Goal: Transaction & Acquisition: Purchase product/service

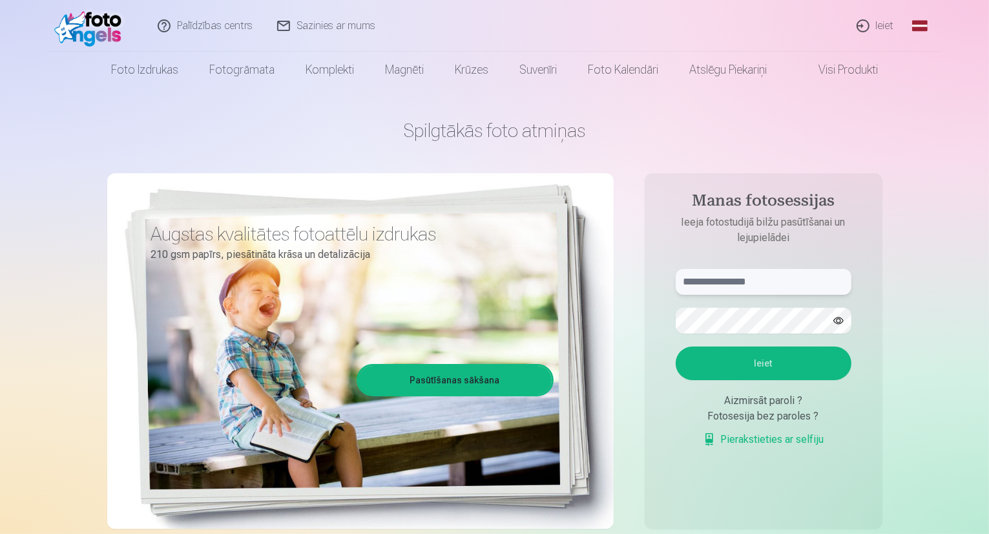
click at [718, 287] on input "text" at bounding box center [764, 282] width 176 height 26
type input "**********"
click at [842, 319] on button "button" at bounding box center [838, 320] width 25 height 25
click at [772, 360] on button "Ieiet" at bounding box center [764, 363] width 176 height 34
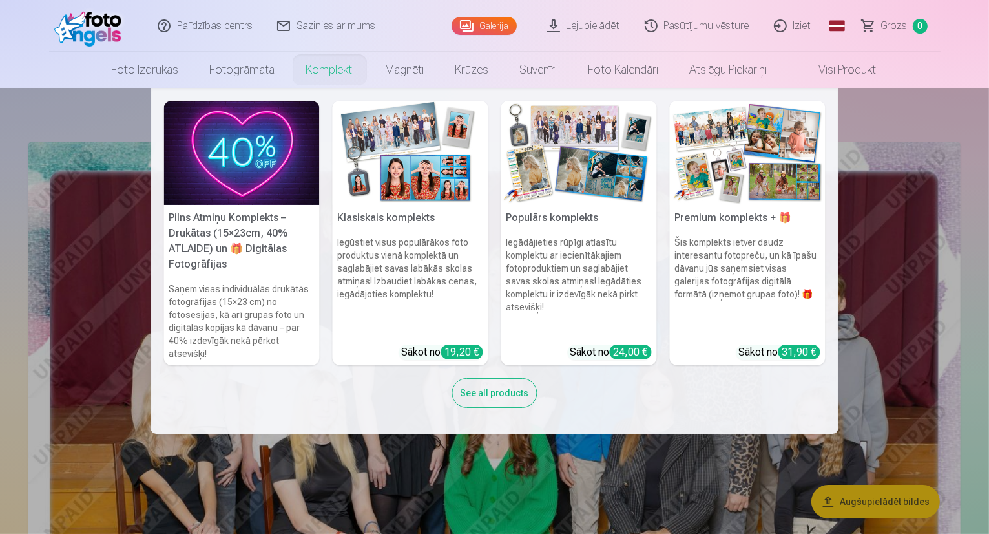
click at [309, 68] on link "Komplekti" at bounding box center [329, 70] width 79 height 36
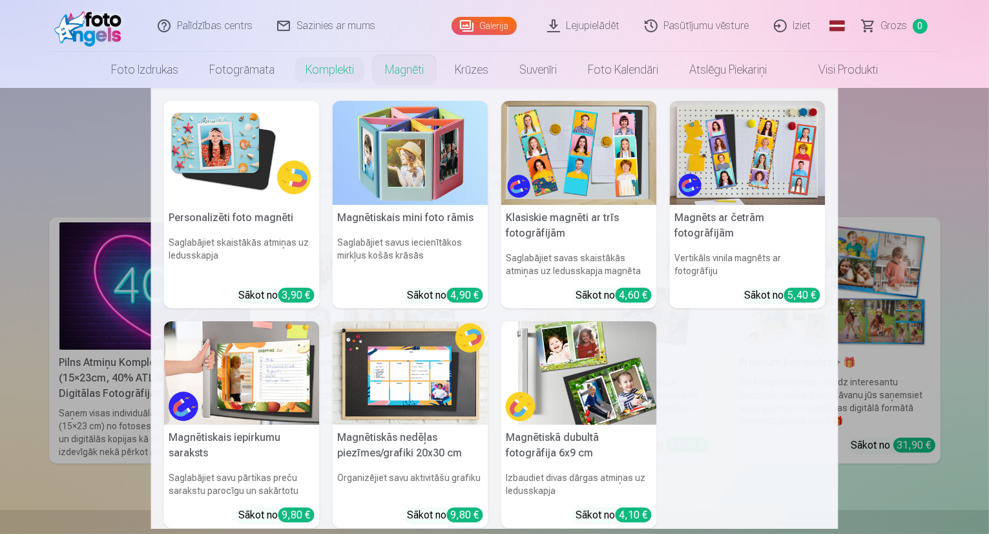
click at [392, 68] on link "Magnēti" at bounding box center [404, 70] width 70 height 36
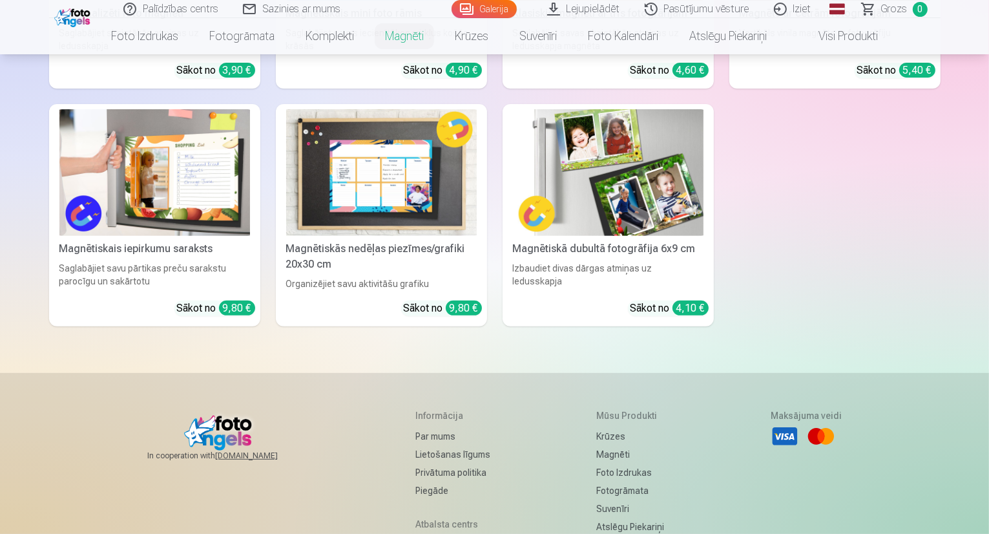
scroll to position [129, 0]
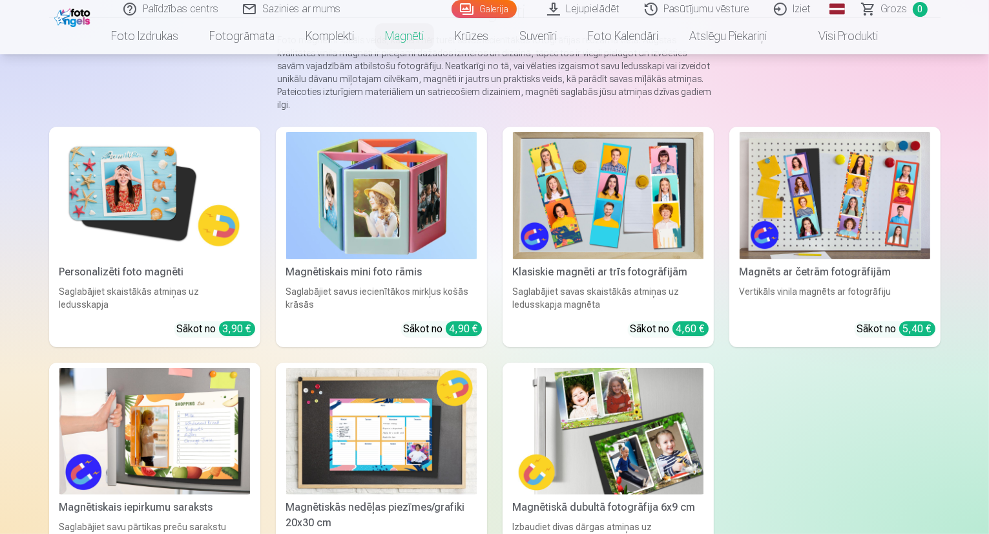
click at [85, 211] on img at bounding box center [154, 195] width 191 height 127
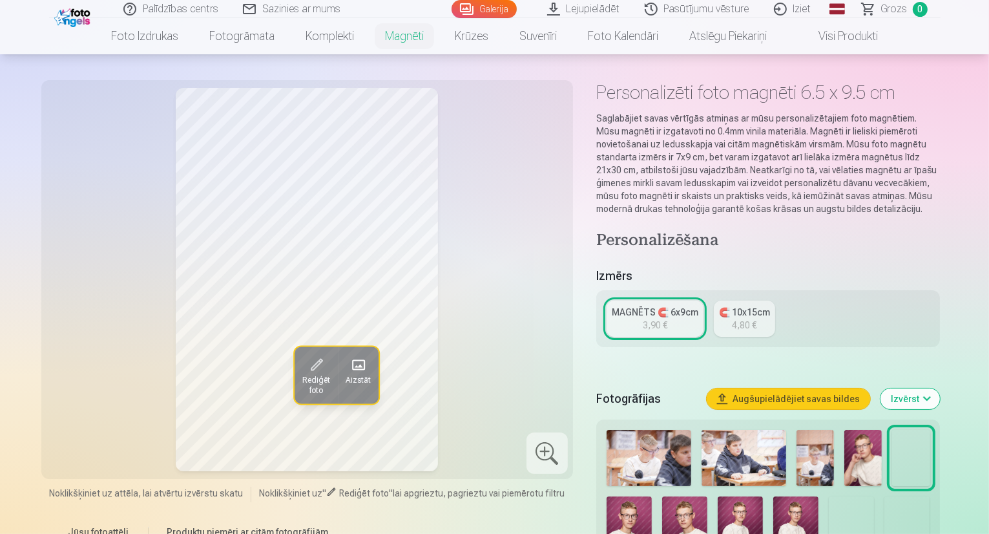
scroll to position [129, 0]
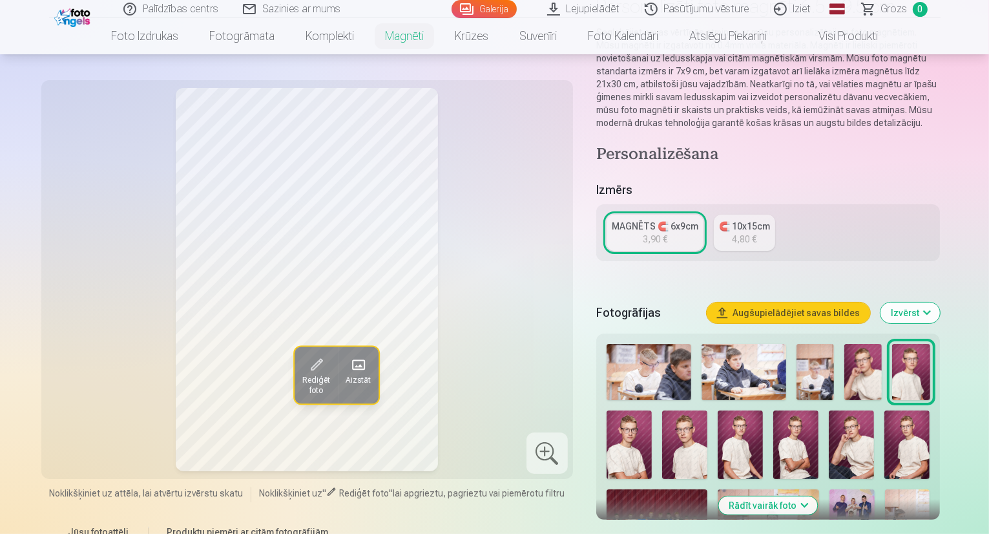
click at [829, 417] on img at bounding box center [851, 444] width 45 height 68
click at [773, 413] on img at bounding box center [795, 444] width 45 height 68
click at [662, 412] on img at bounding box center [684, 444] width 45 height 68
click at [718, 421] on img at bounding box center [740, 444] width 45 height 68
click at [718, 435] on img at bounding box center [740, 444] width 45 height 68
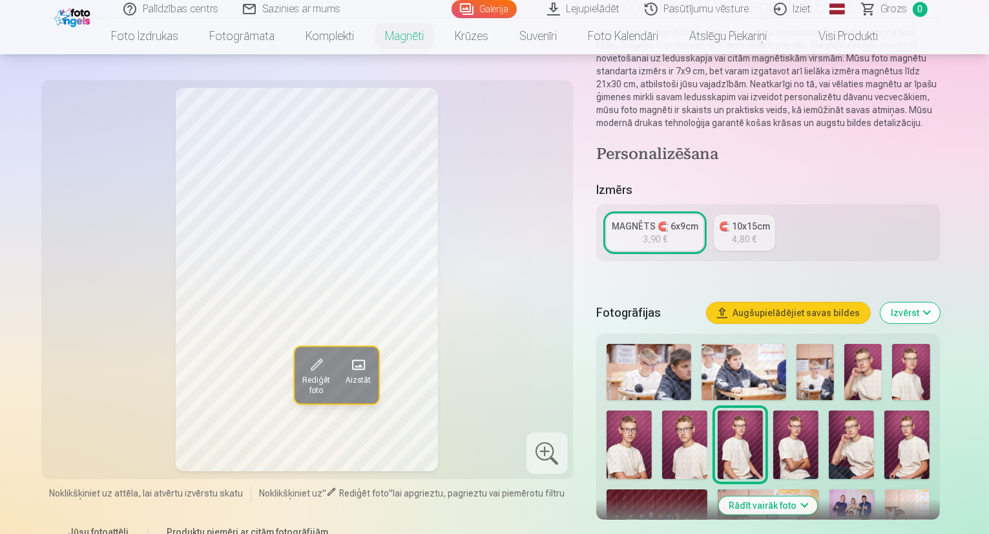
click at [884, 422] on img at bounding box center [906, 444] width 45 height 68
click at [862, 368] on img at bounding box center [862, 372] width 37 height 56
click at [921, 363] on img at bounding box center [910, 372] width 37 height 56
click at [652, 410] on img at bounding box center [629, 444] width 45 height 68
click at [871, 360] on img at bounding box center [862, 372] width 37 height 56
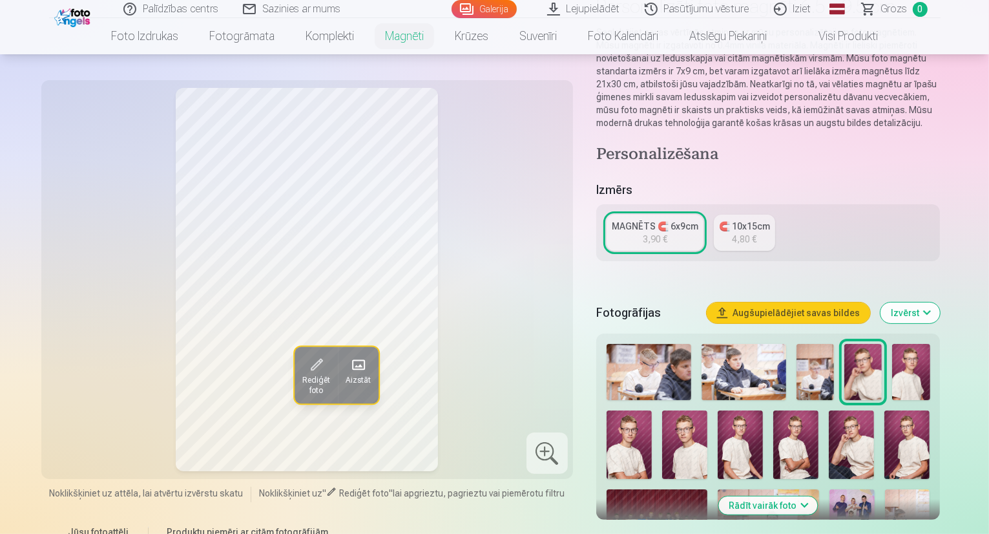
click at [652, 410] on img at bounding box center [629, 444] width 45 height 68
click at [856, 364] on img at bounding box center [862, 372] width 37 height 56
click at [662, 427] on img at bounding box center [684, 444] width 45 height 68
click at [718, 444] on img at bounding box center [740, 444] width 45 height 68
click at [714, 437] on div at bounding box center [768, 480] width 334 height 285
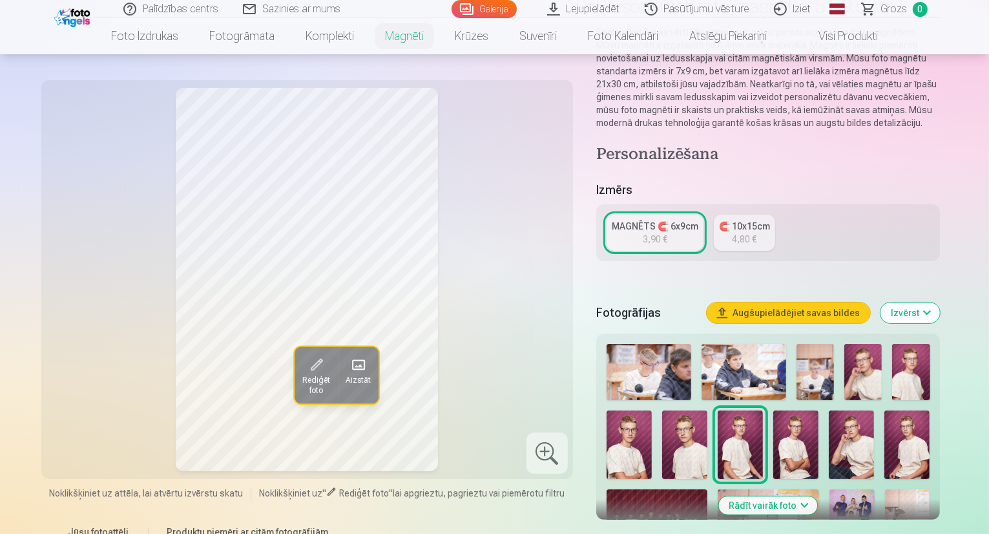
click at [662, 433] on img at bounding box center [684, 444] width 45 height 68
click at [652, 410] on img at bounding box center [629, 444] width 45 height 68
click at [884, 422] on img at bounding box center [906, 444] width 45 height 68
click at [823, 344] on img at bounding box center [814, 372] width 37 height 56
click at [866, 347] on img at bounding box center [862, 372] width 37 height 56
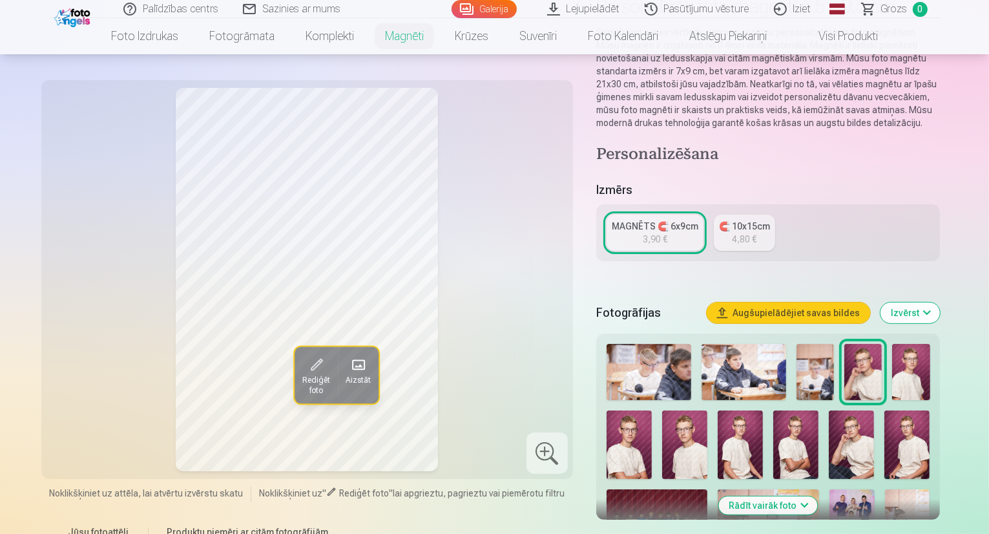
click at [652, 410] on img at bounding box center [629, 444] width 45 height 68
click at [868, 366] on img at bounding box center [862, 372] width 37 height 56
click at [652, 410] on img at bounding box center [629, 444] width 45 height 68
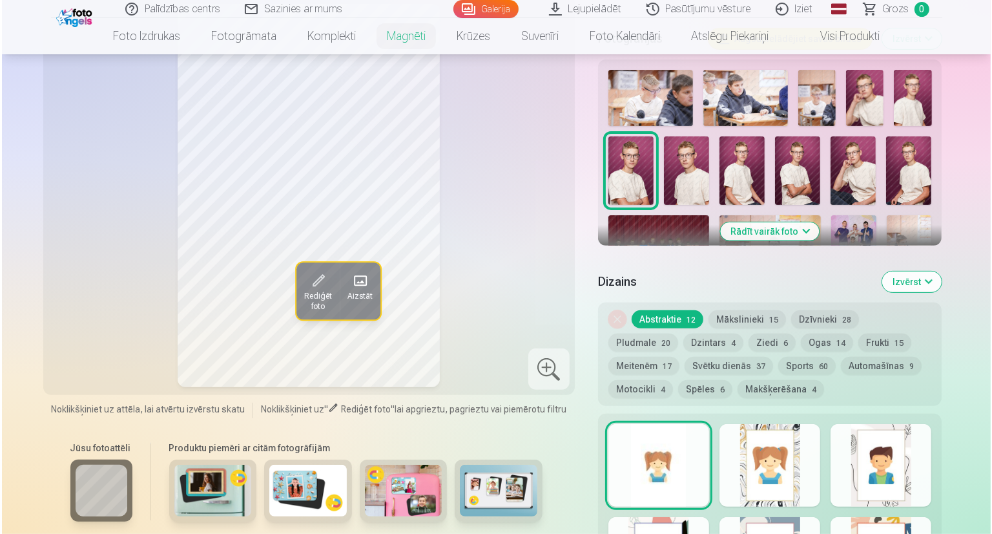
scroll to position [388, 0]
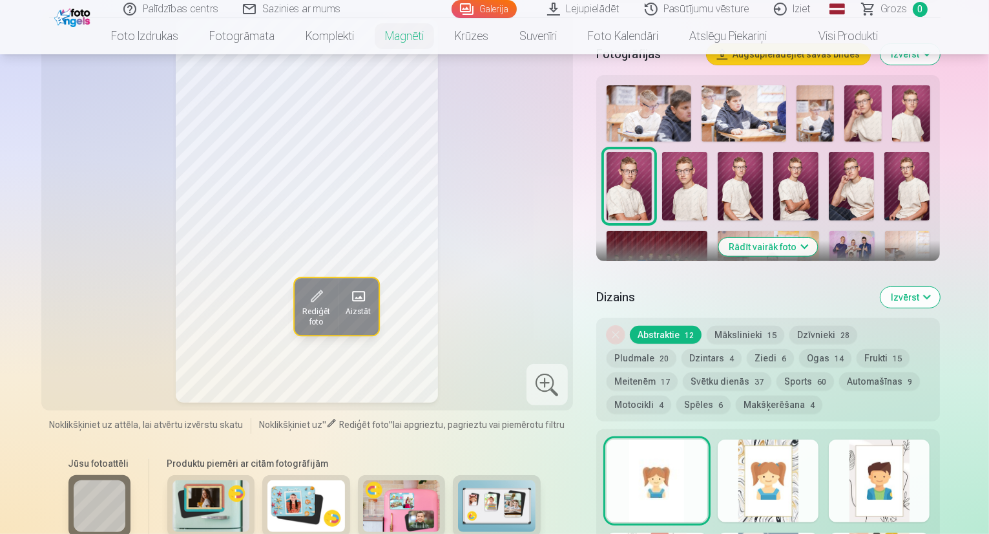
click at [337, 320] on button "Aizstāt" at bounding box center [357, 306] width 41 height 57
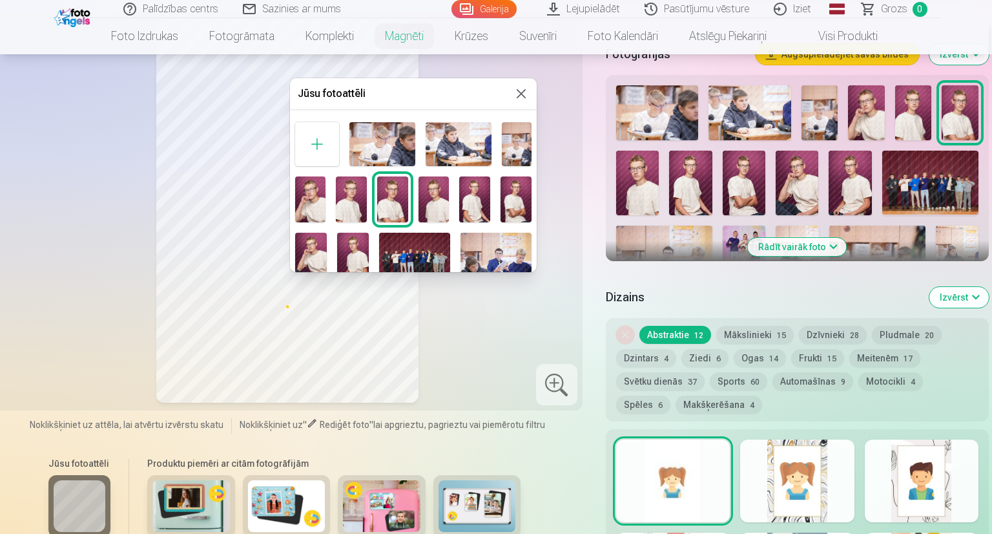
click at [393, 197] on img at bounding box center [392, 199] width 31 height 47
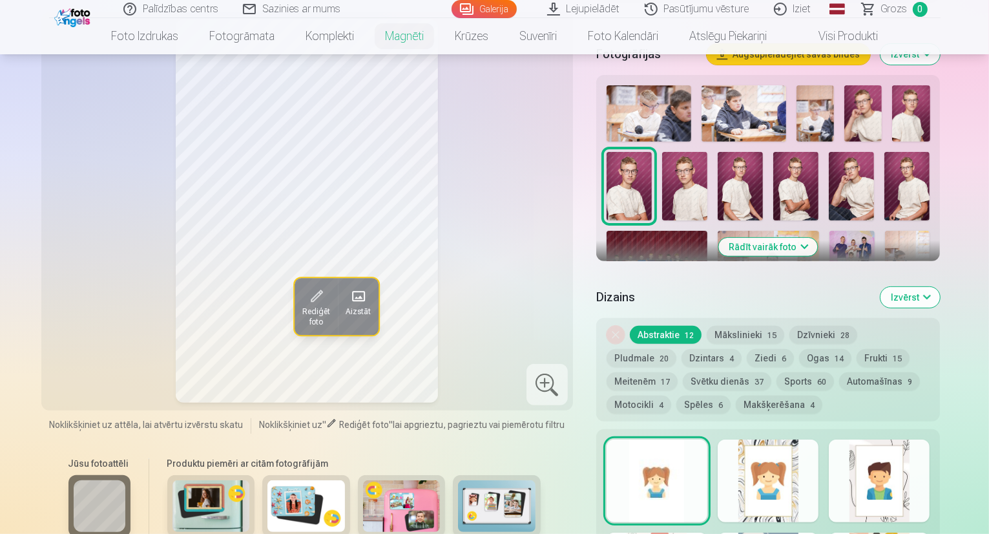
click at [302, 318] on span "Rediģēt foto" at bounding box center [316, 317] width 28 height 21
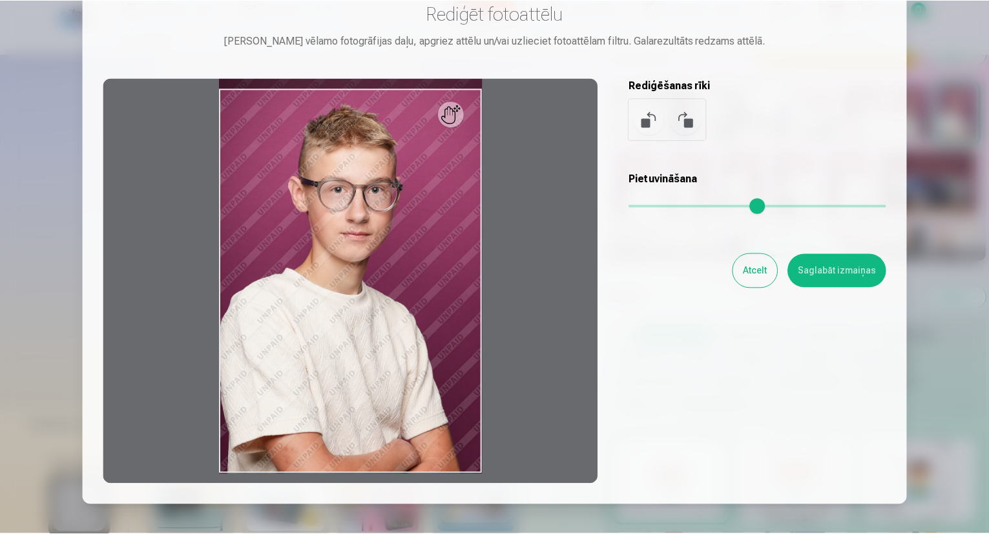
scroll to position [65, 0]
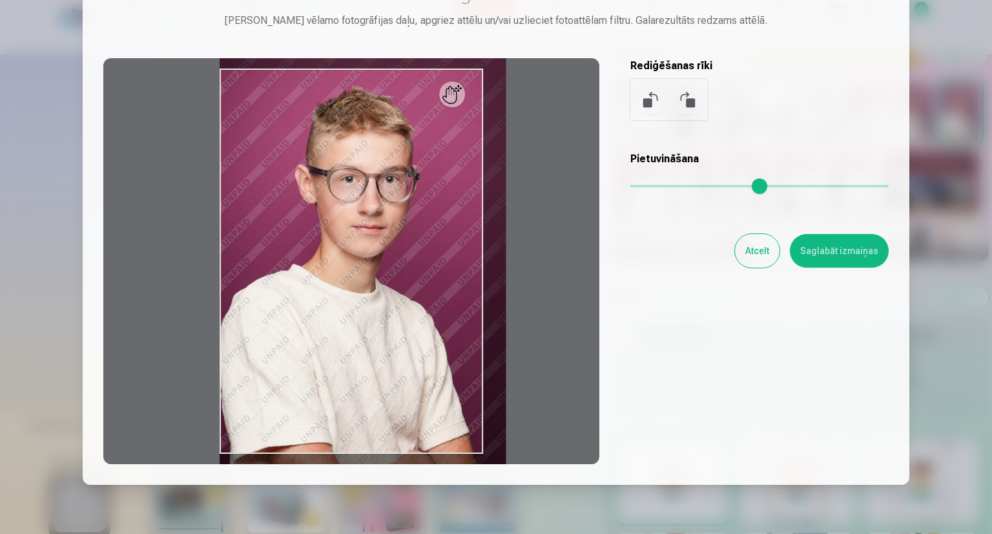
type input "*"
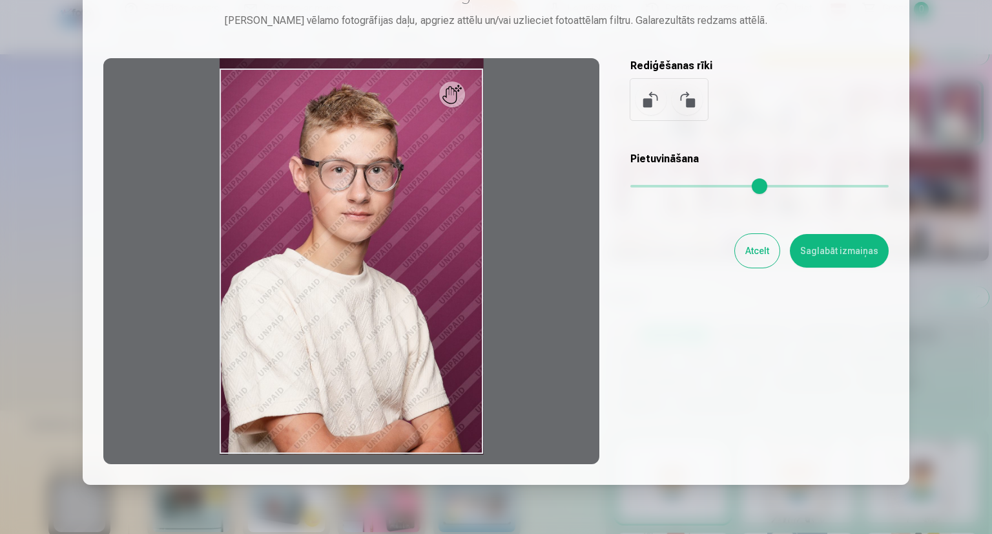
drag, startPoint x: 636, startPoint y: 184, endPoint x: 607, endPoint y: 186, distance: 28.5
click at [630, 186] on input "range" at bounding box center [759, 186] width 258 height 3
click at [820, 251] on button "Saglabāt izmaiņas" at bounding box center [839, 251] width 99 height 34
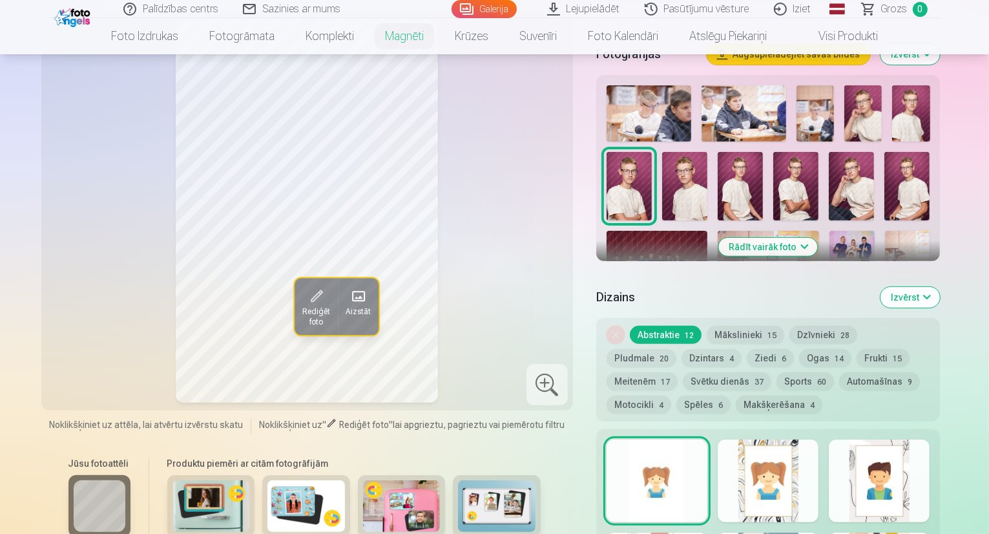
click at [799, 349] on button "Ogas 14" at bounding box center [825, 358] width 52 height 18
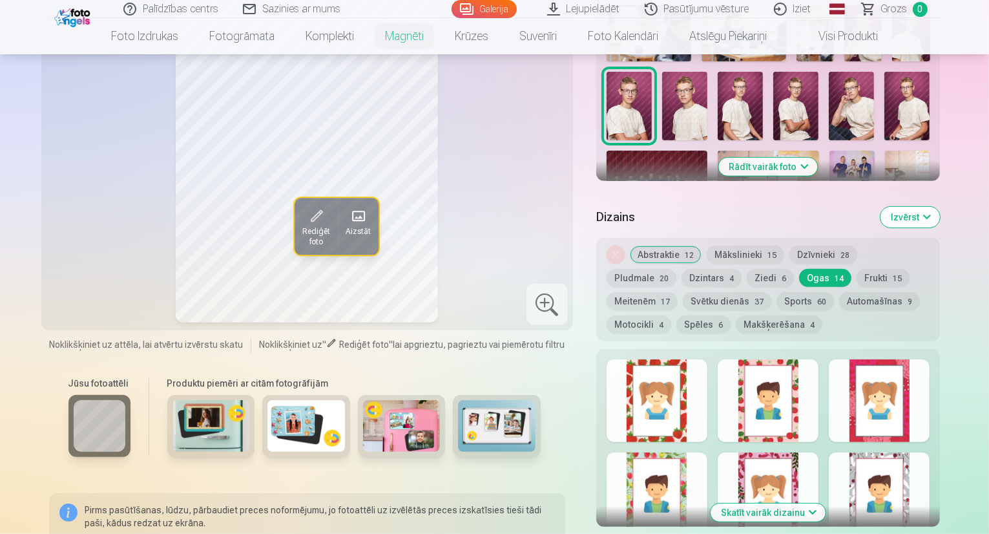
scroll to position [452, 0]
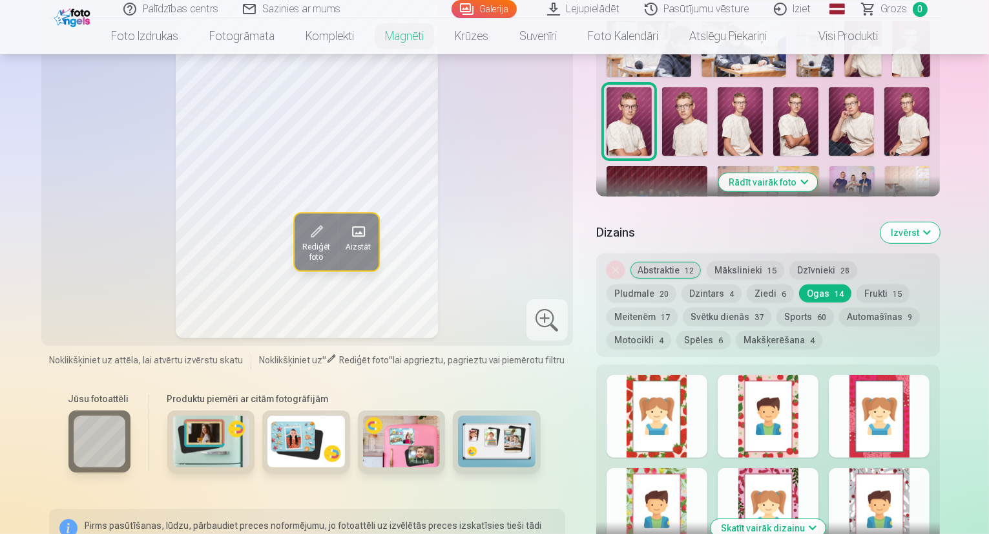
click at [776, 307] on button "Sports 60" at bounding box center [804, 316] width 57 height 18
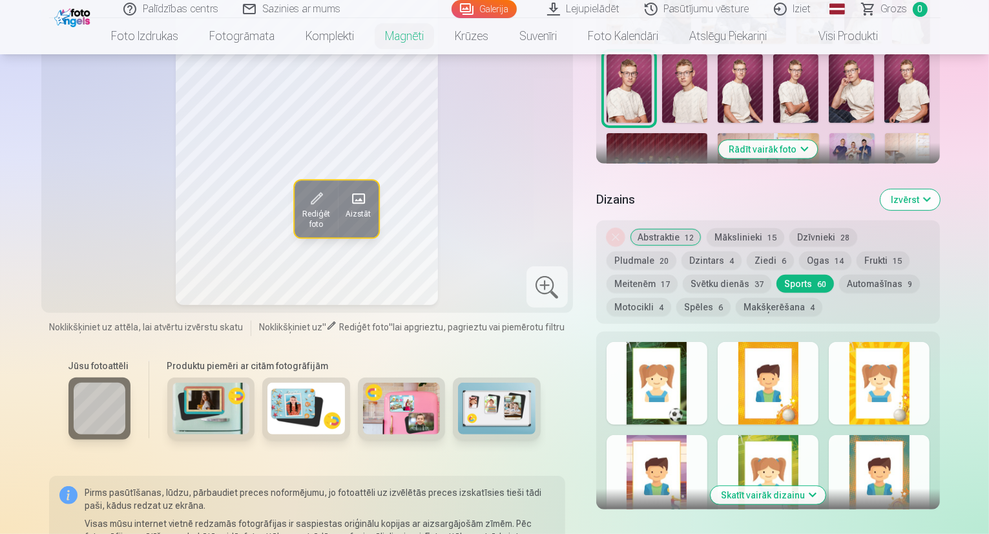
scroll to position [517, 0]
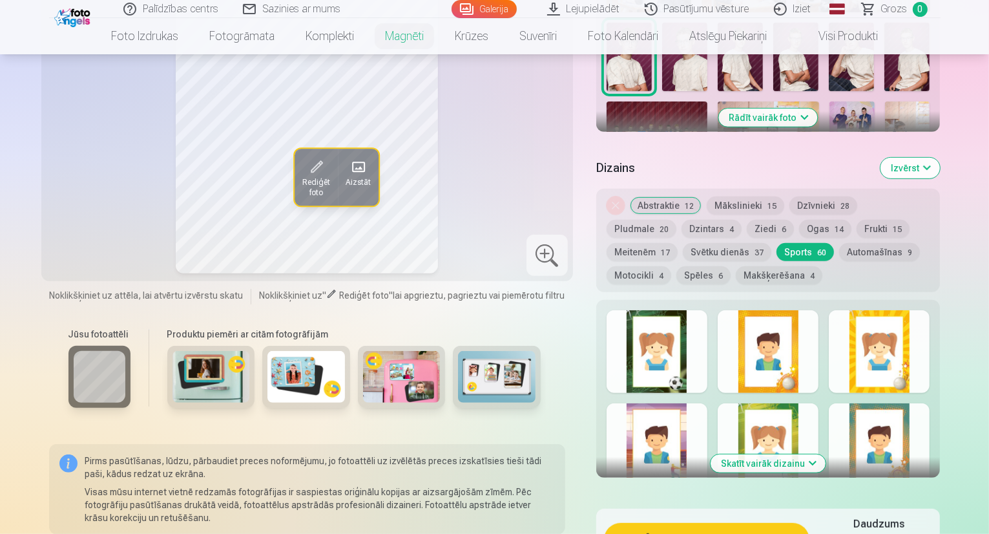
click at [688, 373] on div at bounding box center [657, 351] width 101 height 83
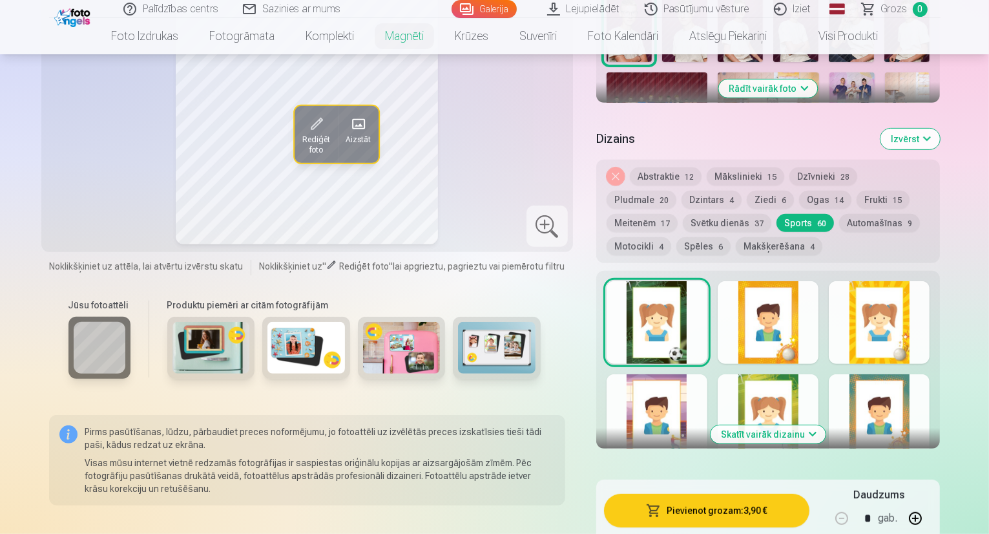
scroll to position [581, 0]
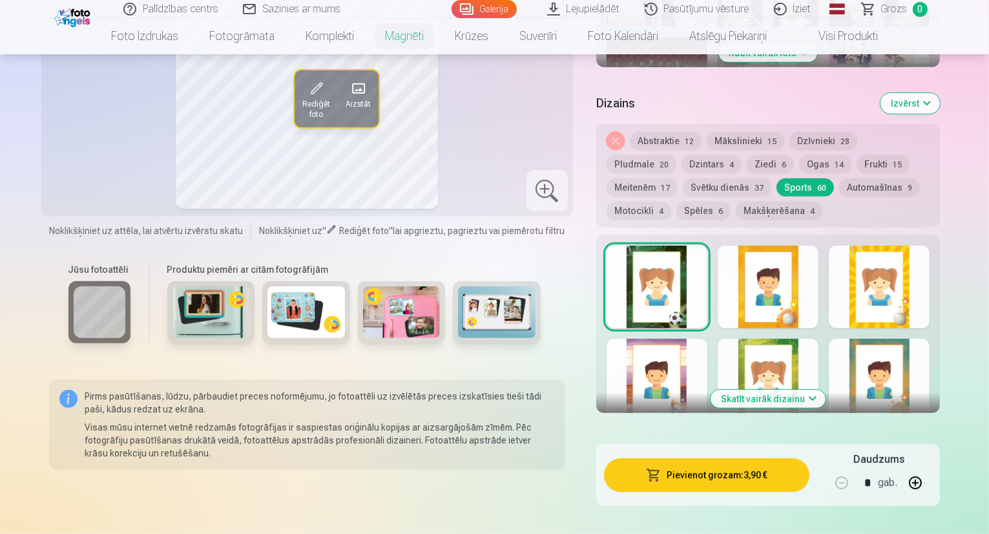
click at [839, 178] on button "Automašīnas 9" at bounding box center [879, 187] width 81 height 18
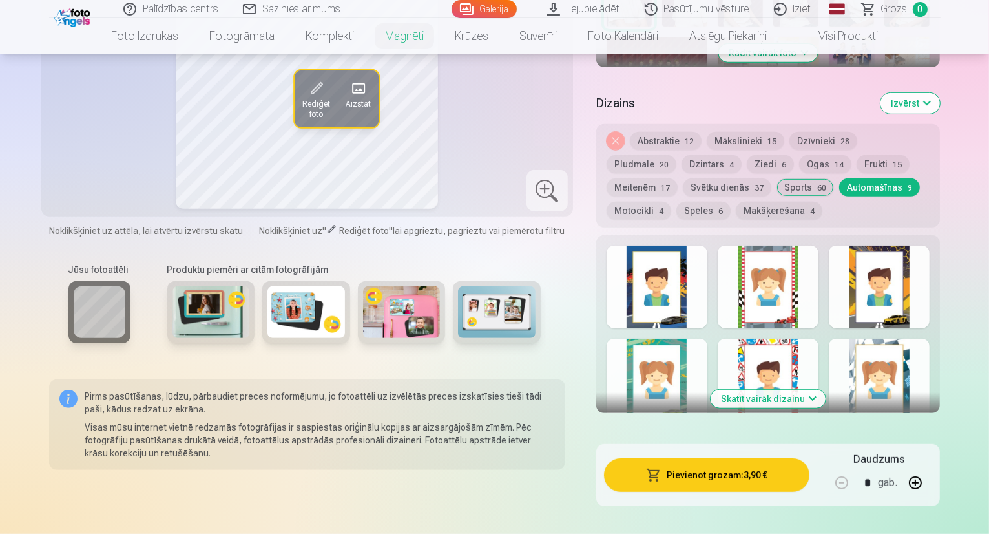
click at [671, 202] on button "Motocikli 4" at bounding box center [639, 211] width 65 height 18
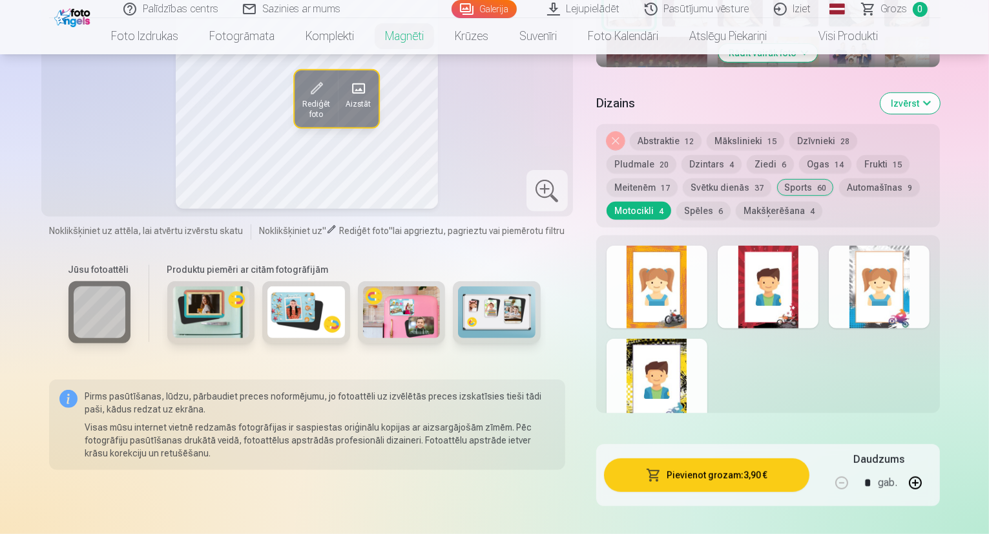
click at [817, 183] on span "60" at bounding box center [821, 187] width 9 height 9
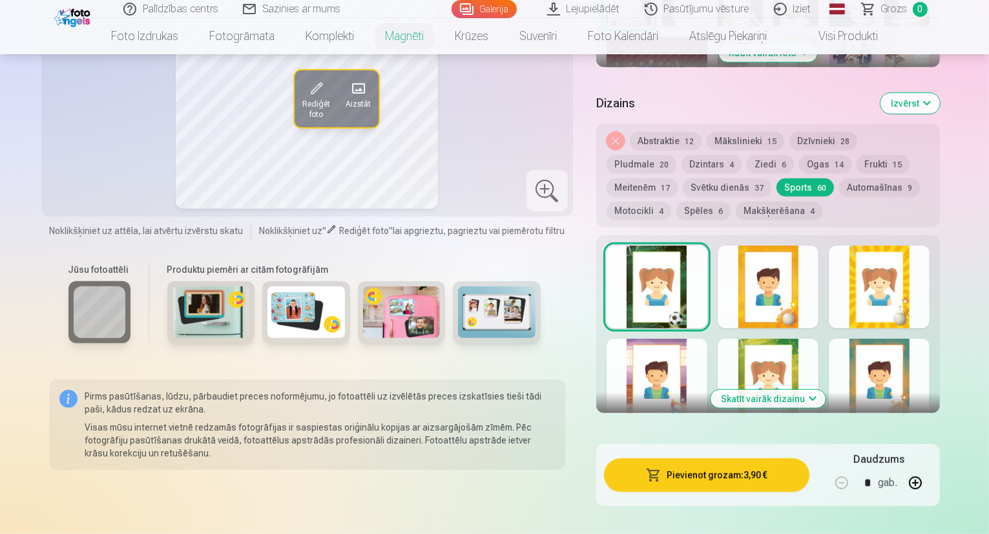
click at [794, 362] on div at bounding box center [768, 379] width 101 height 83
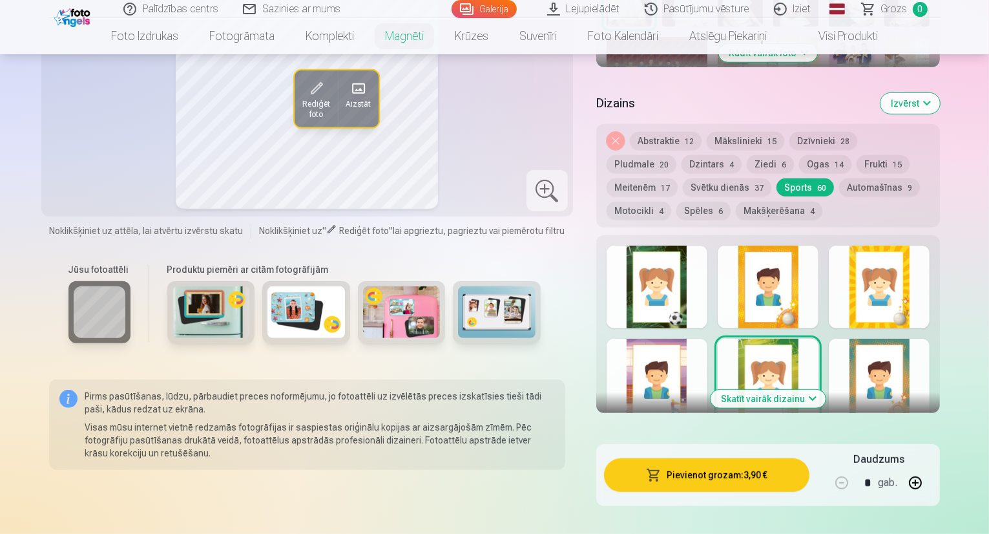
click at [826, 390] on button "Skatīt vairāk dizainu" at bounding box center [768, 399] width 115 height 18
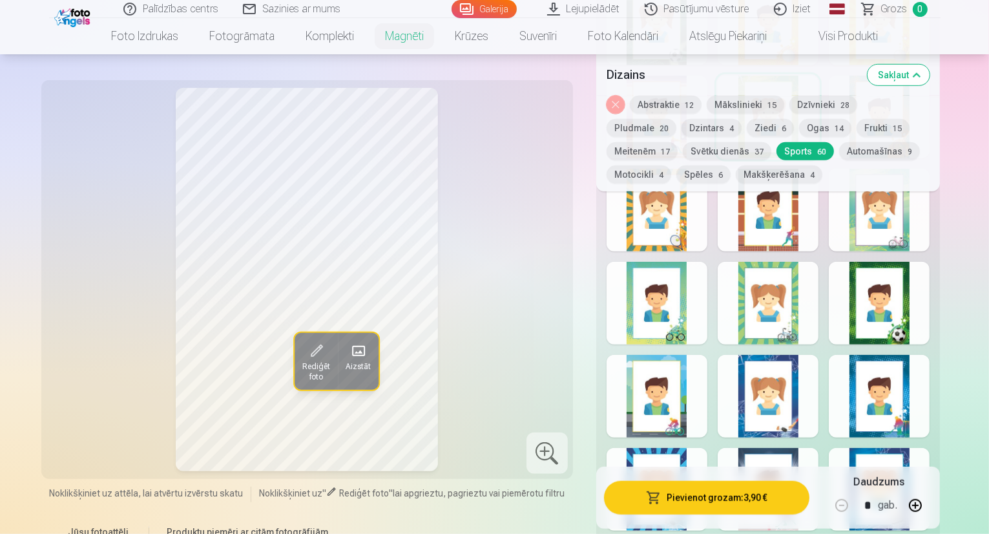
scroll to position [840, 0]
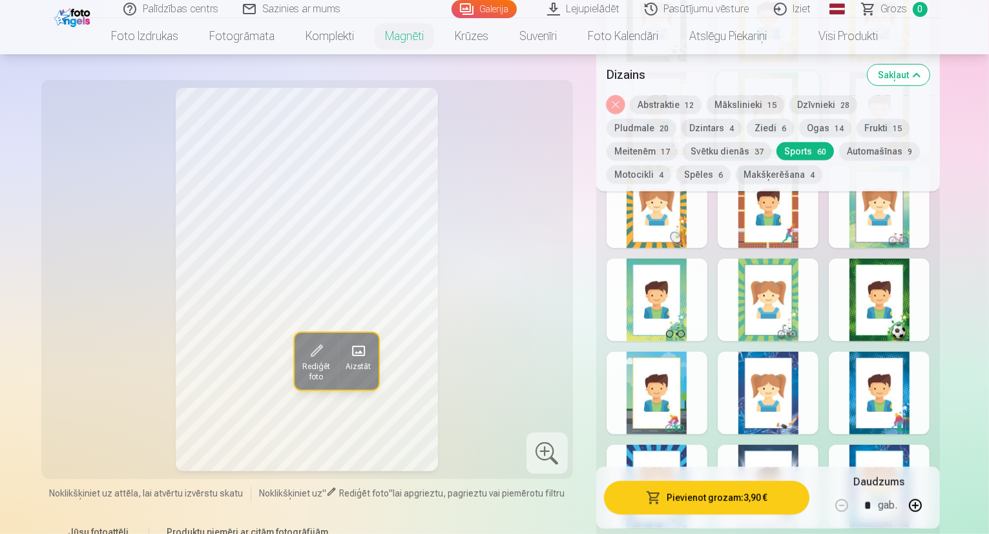
click at [803, 312] on div at bounding box center [768, 299] width 101 height 83
click at [928, 321] on div at bounding box center [879, 299] width 101 height 83
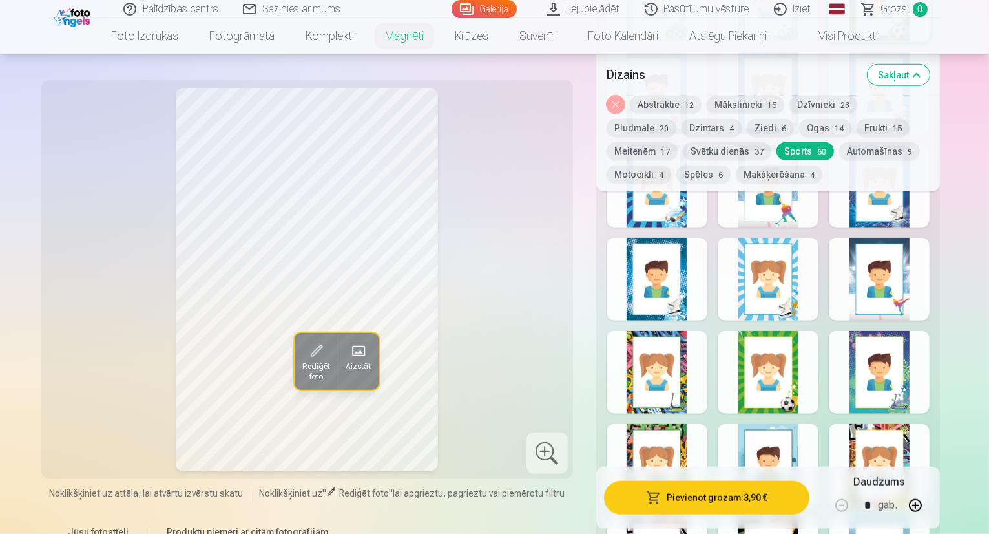
scroll to position [1163, 0]
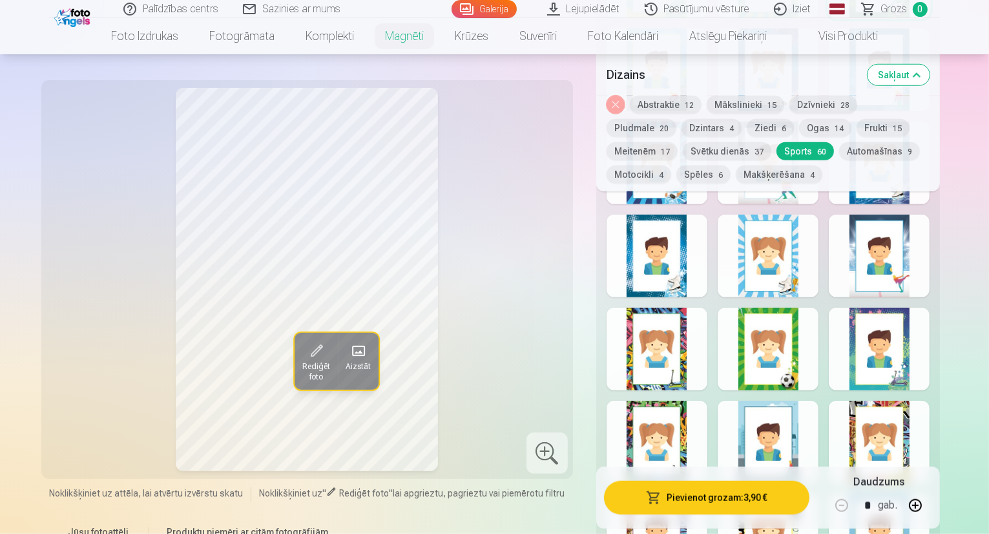
click at [804, 249] on div at bounding box center [768, 255] width 101 height 83
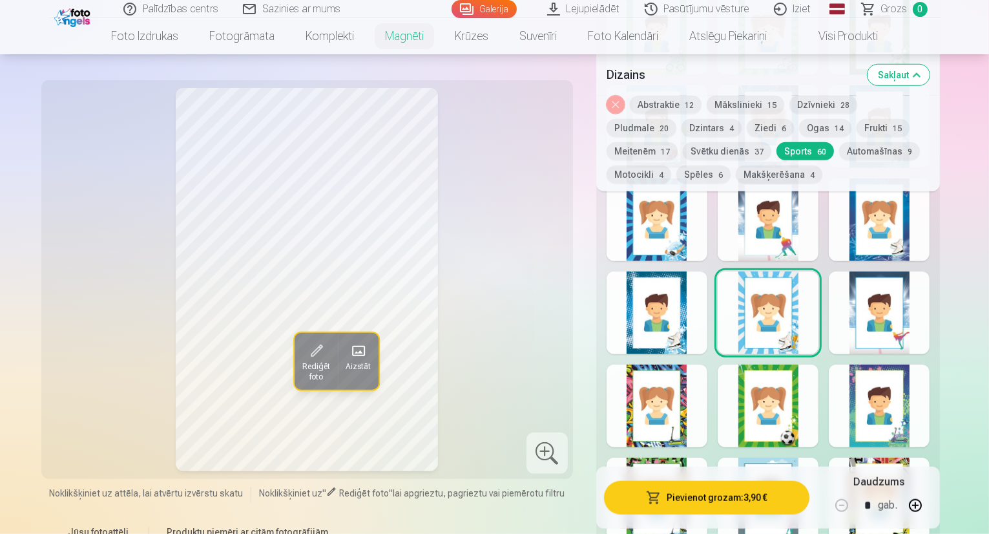
scroll to position [1098, 0]
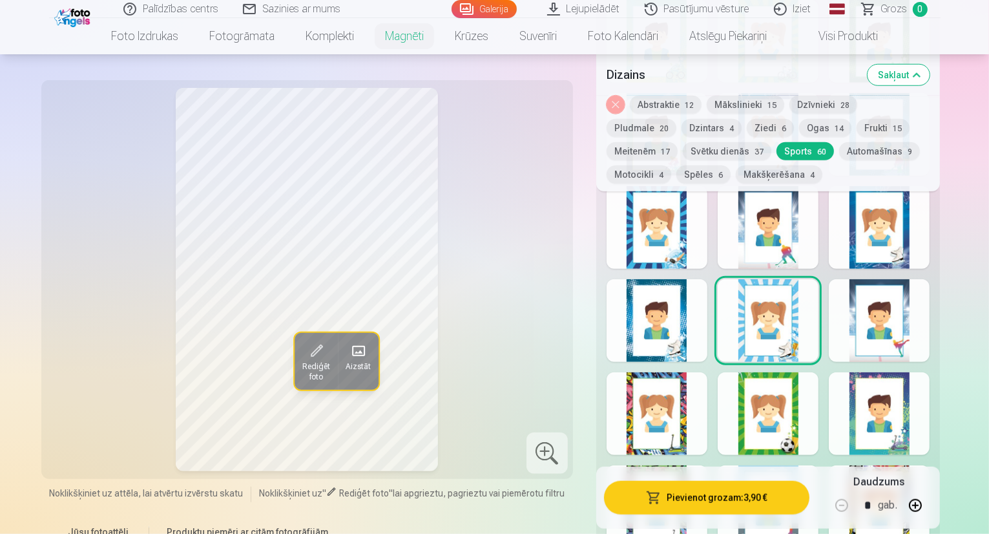
click at [676, 378] on div at bounding box center [657, 413] width 101 height 83
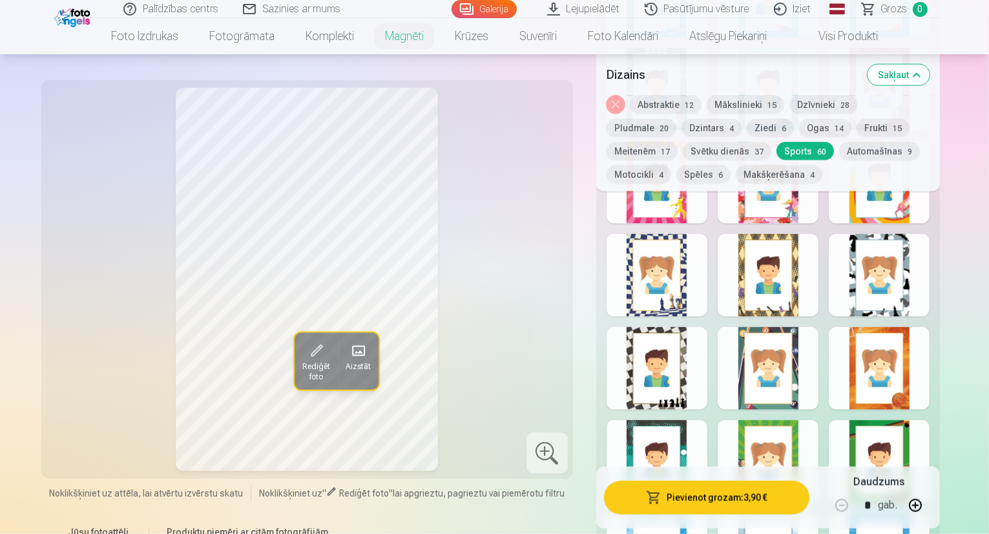
scroll to position [1809, 0]
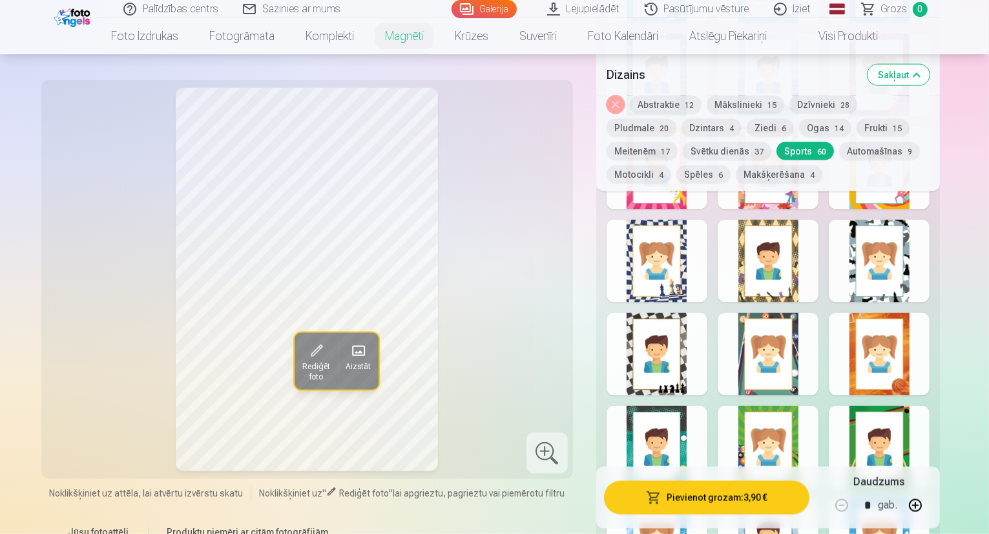
click at [678, 333] on div at bounding box center [657, 354] width 101 height 83
click at [680, 273] on div at bounding box center [657, 261] width 101 height 83
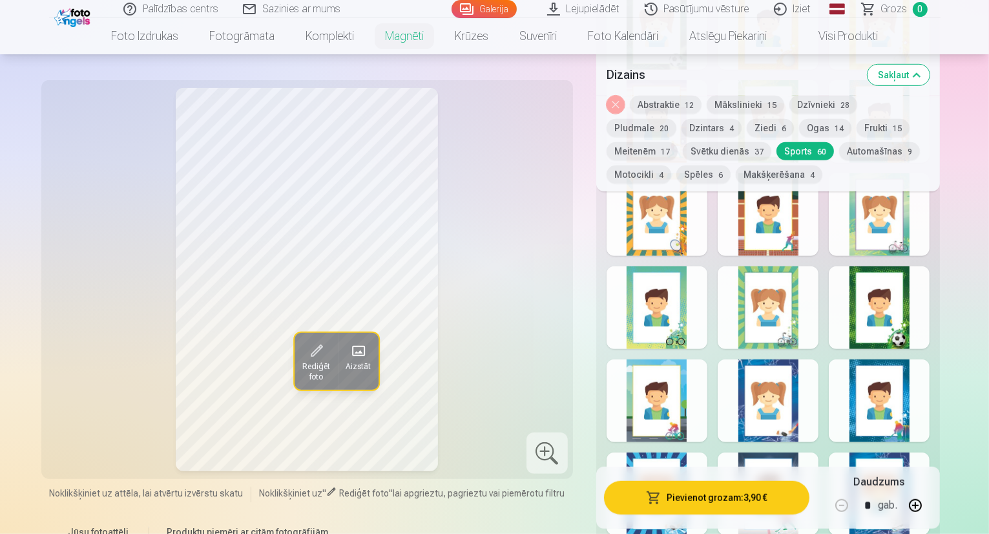
scroll to position [840, 0]
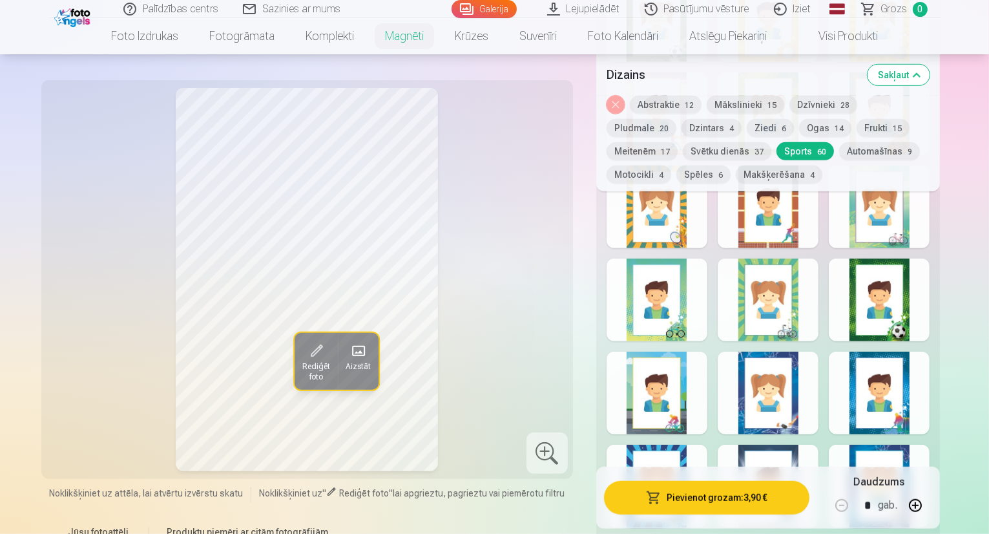
click at [888, 301] on div at bounding box center [879, 299] width 101 height 83
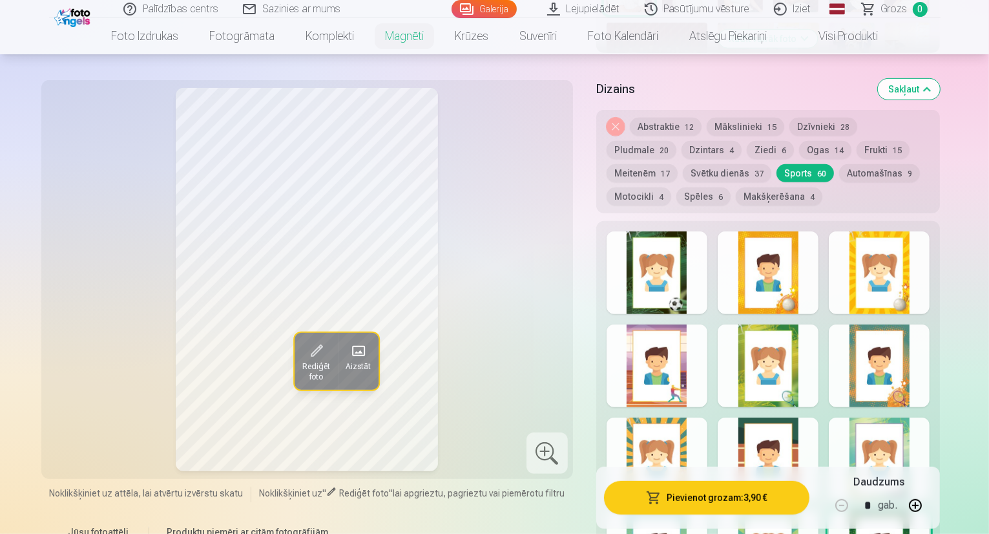
scroll to position [517, 0]
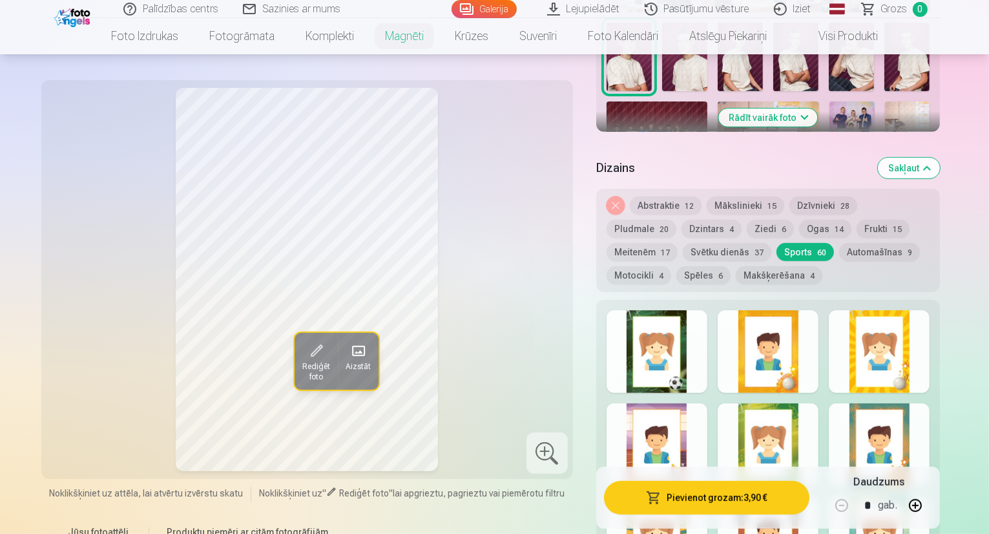
click at [696, 366] on div at bounding box center [657, 351] width 101 height 83
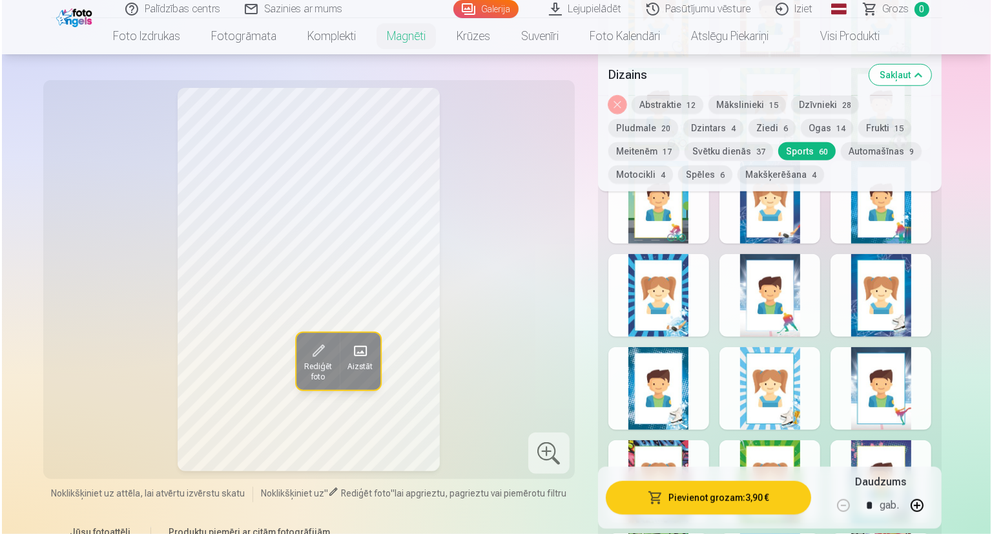
scroll to position [1034, 0]
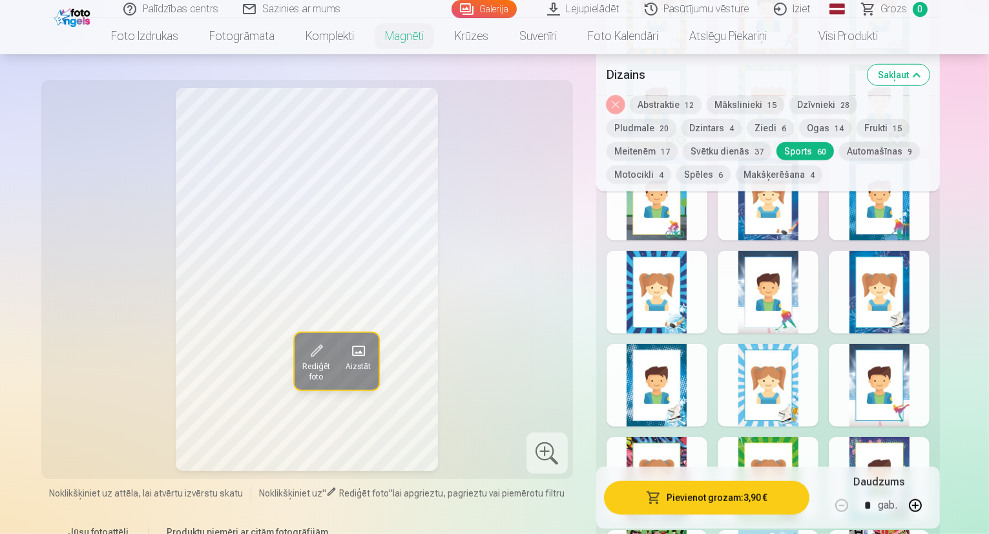
click at [931, 508] on button "button" at bounding box center [915, 505] width 31 height 31
type input "*"
click at [747, 495] on button "Pievienot grozam : 11,70 €" at bounding box center [707, 498] width 206 height 34
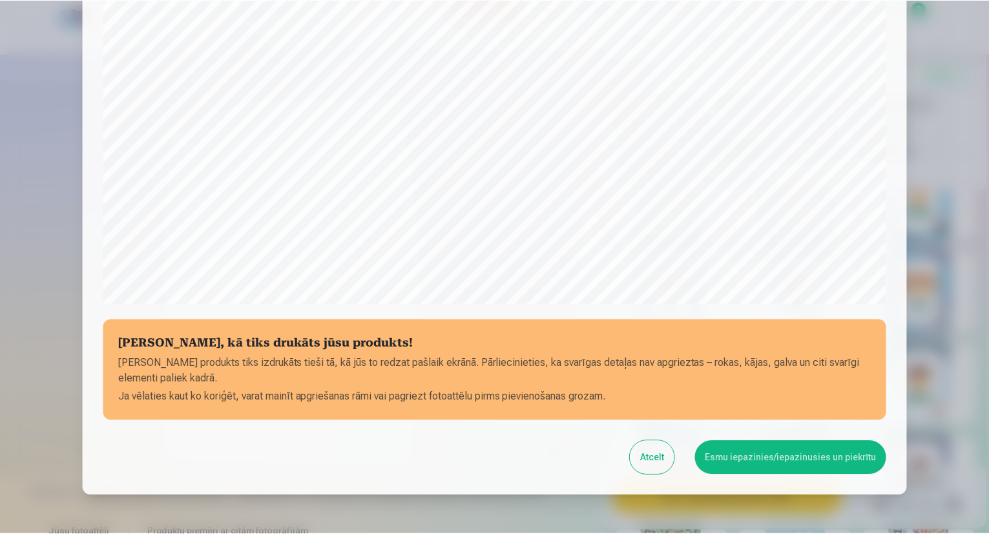
scroll to position [397, 0]
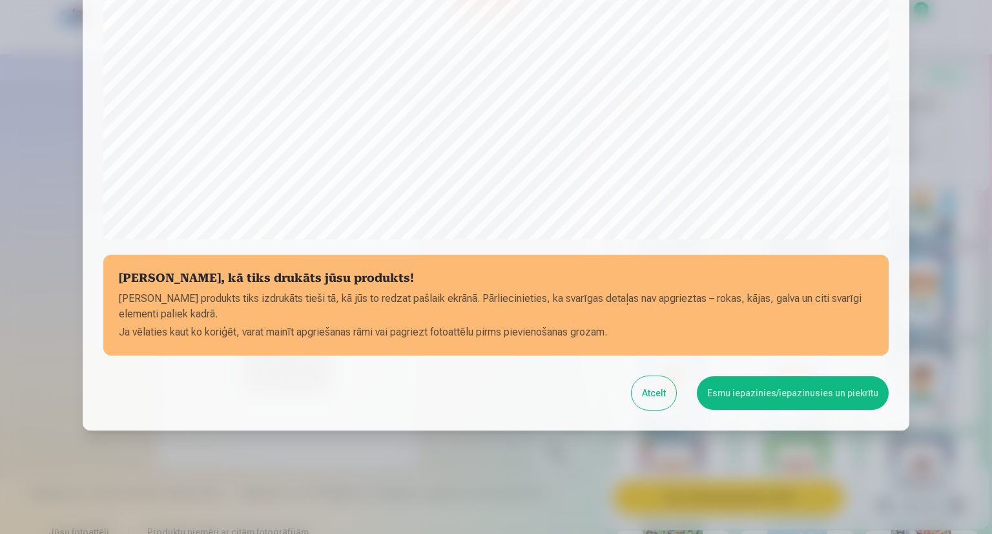
click at [764, 393] on button "Esmu iepazinies/iepazinusies un piekrītu" at bounding box center [793, 393] width 192 height 34
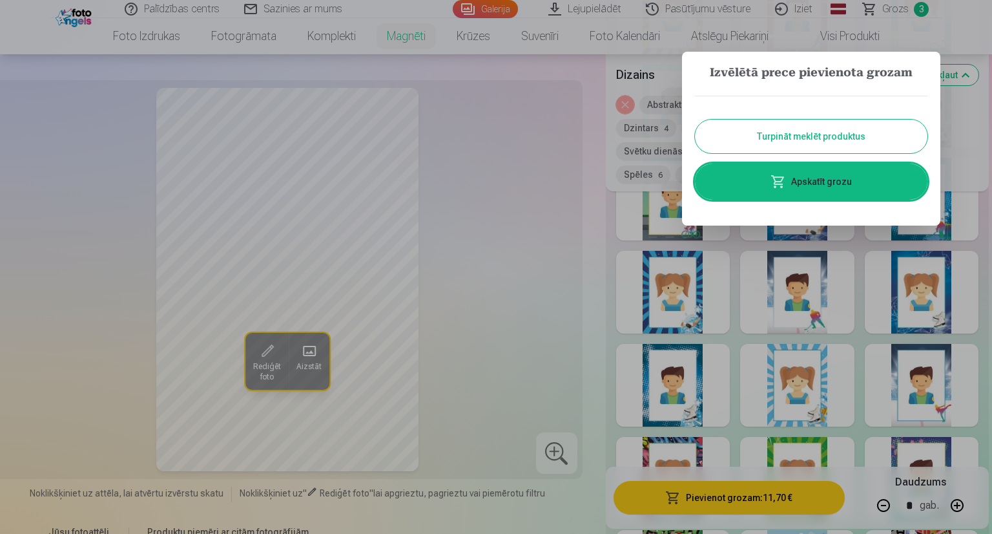
click at [811, 139] on button "Turpināt meklēt produktus" at bounding box center [811, 137] width 233 height 34
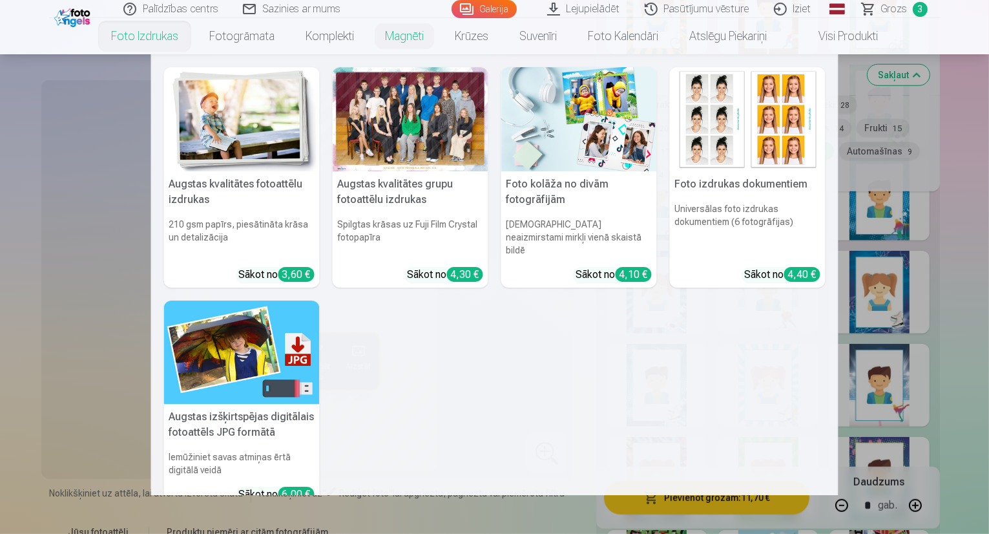
click at [163, 40] on link "Foto izdrukas" at bounding box center [145, 36] width 98 height 36
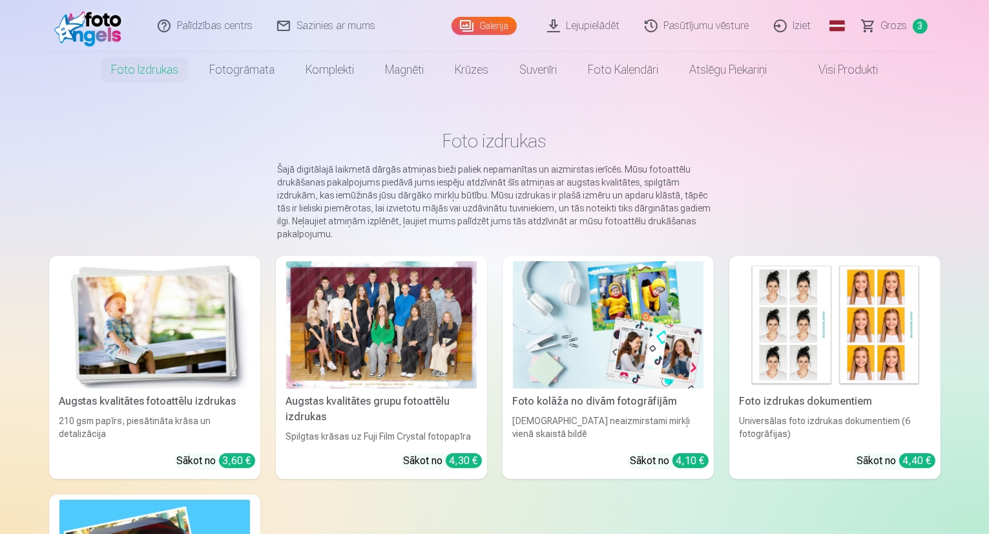
click at [362, 442] on div "Spilgtas krāsas uz Fuji Film Crystal fotopapīra" at bounding box center [381, 436] width 201 height 13
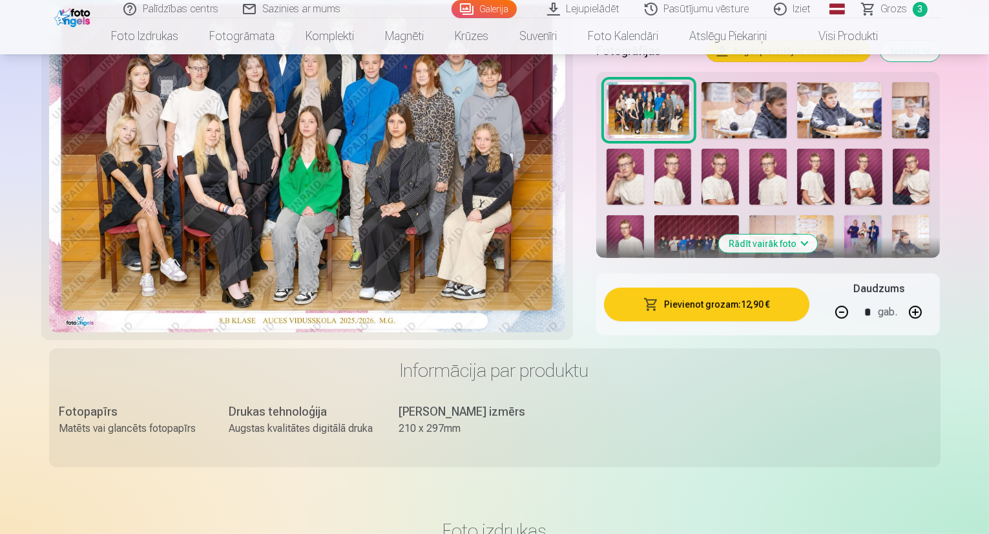
scroll to position [452, 0]
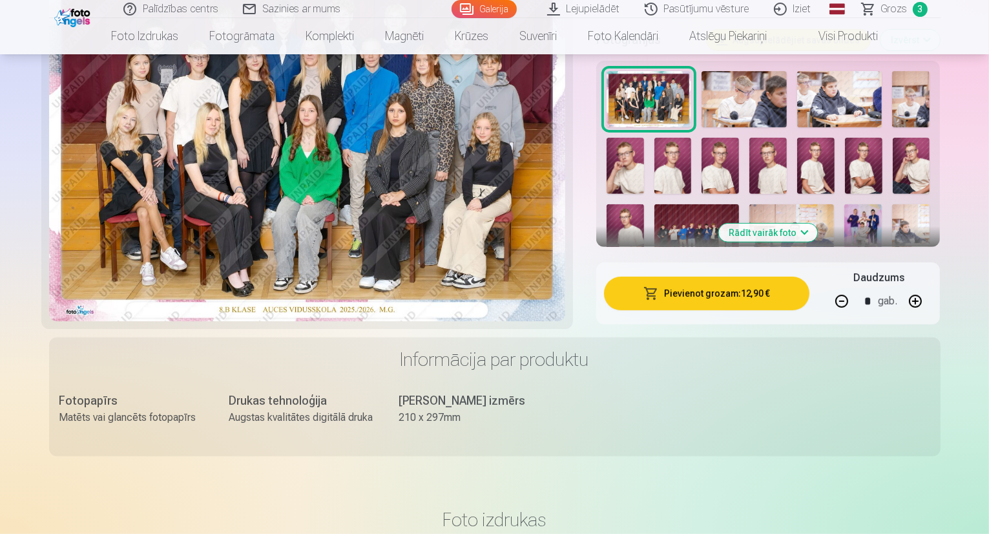
click at [676, 204] on img at bounding box center [696, 232] width 85 height 56
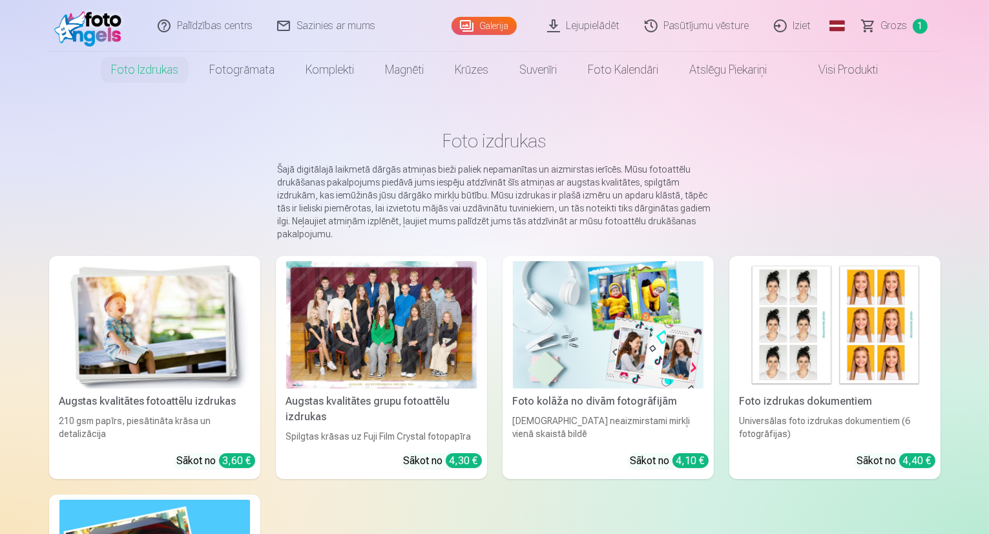
click at [401, 388] on div at bounding box center [381, 324] width 191 height 127
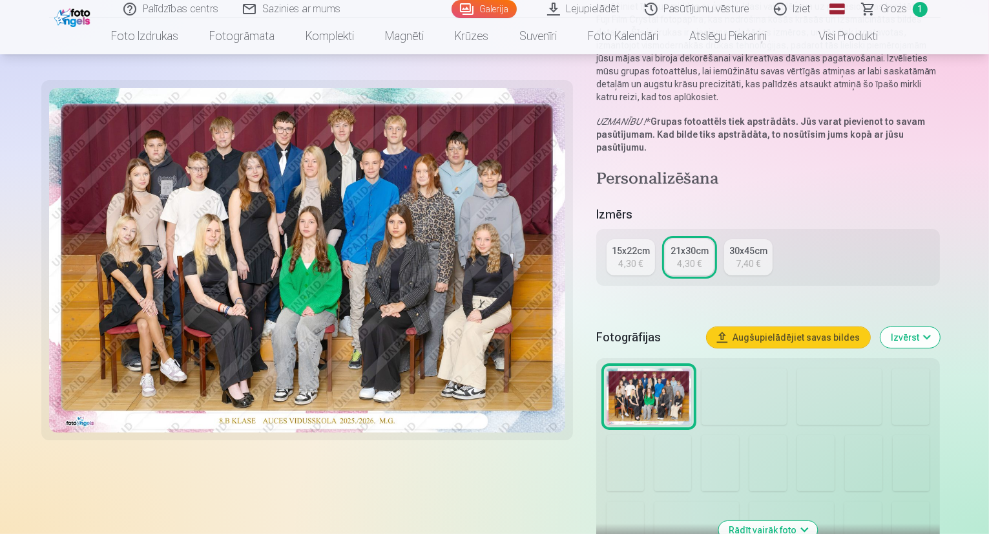
scroll to position [194, 0]
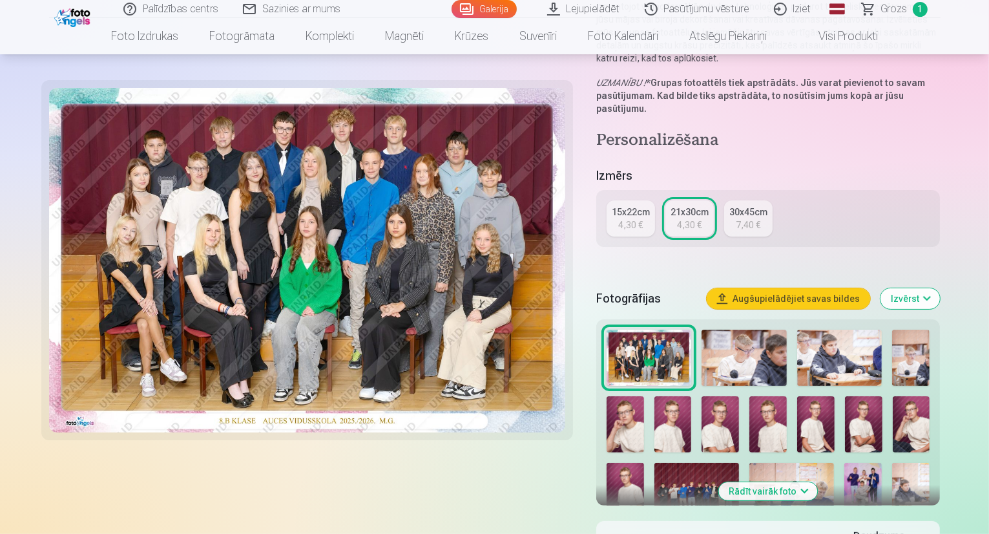
click at [818, 482] on button "Rādīt vairāk foto" at bounding box center [768, 491] width 99 height 18
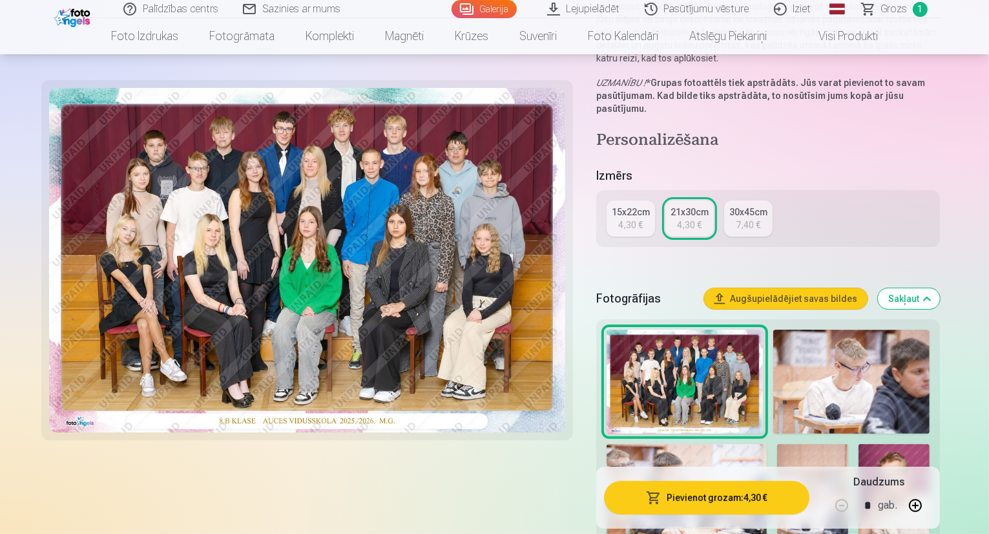
click at [718, 494] on button "Pievienot grozam : 4,30 €" at bounding box center [707, 498] width 206 height 34
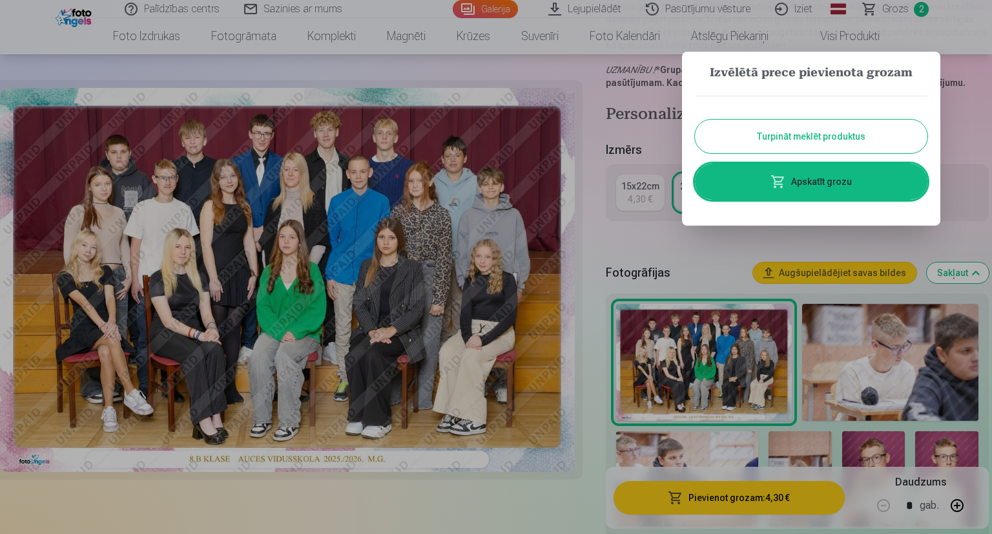
click at [799, 145] on button "Turpināt meklēt produktus" at bounding box center [811, 137] width 233 height 34
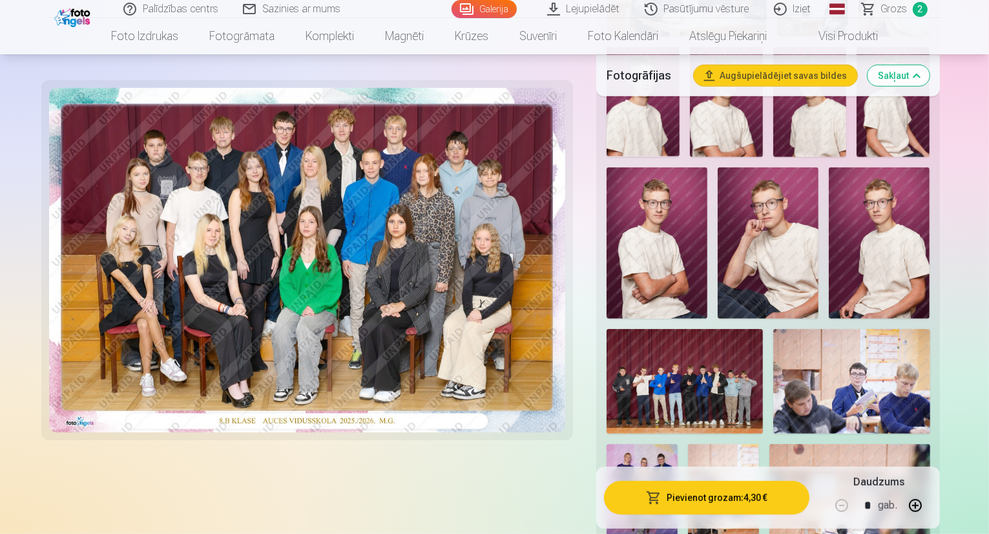
scroll to position [711, 0]
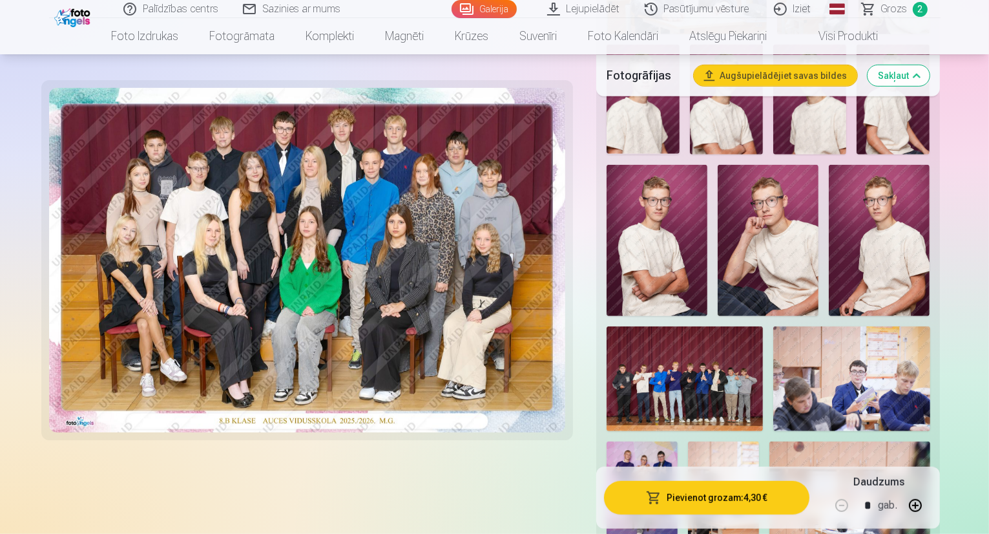
click at [734, 326] on img at bounding box center [685, 378] width 156 height 105
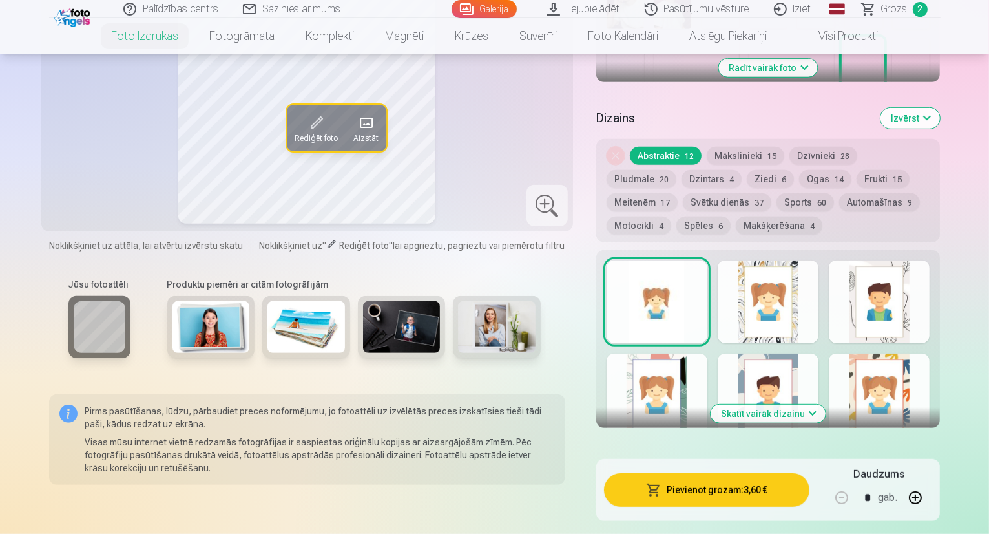
scroll to position [646, 0]
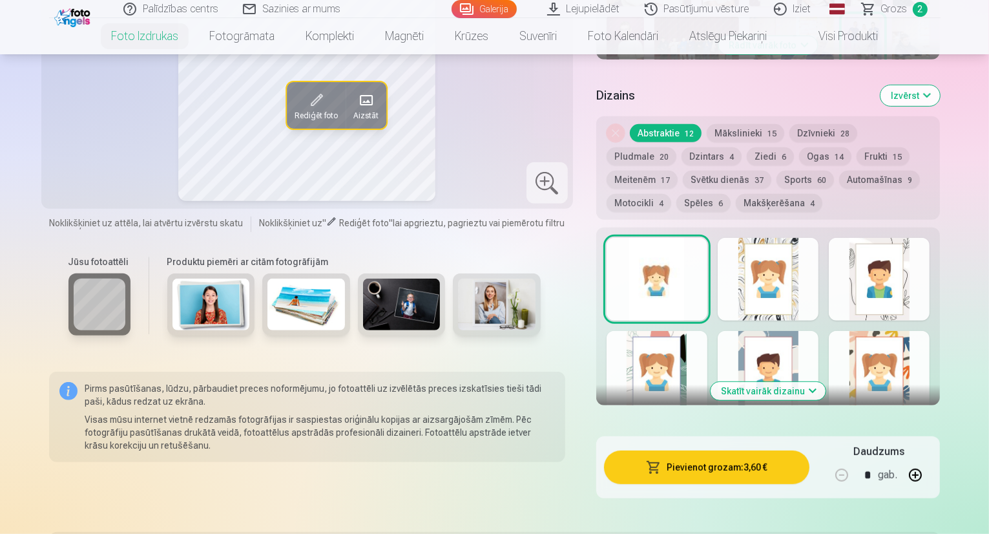
click at [826, 382] on button "Skatīt vairāk dizainu" at bounding box center [768, 391] width 115 height 18
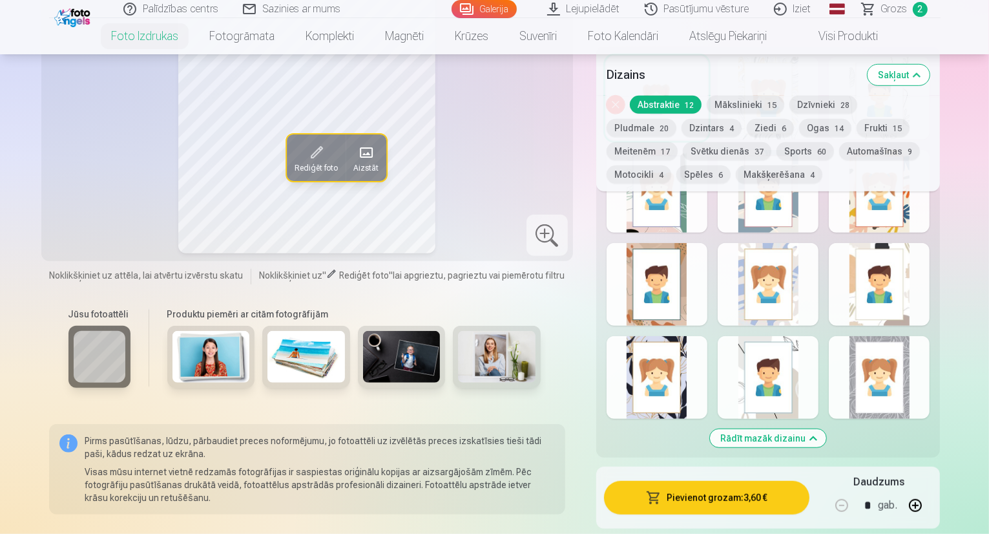
scroll to position [840, 0]
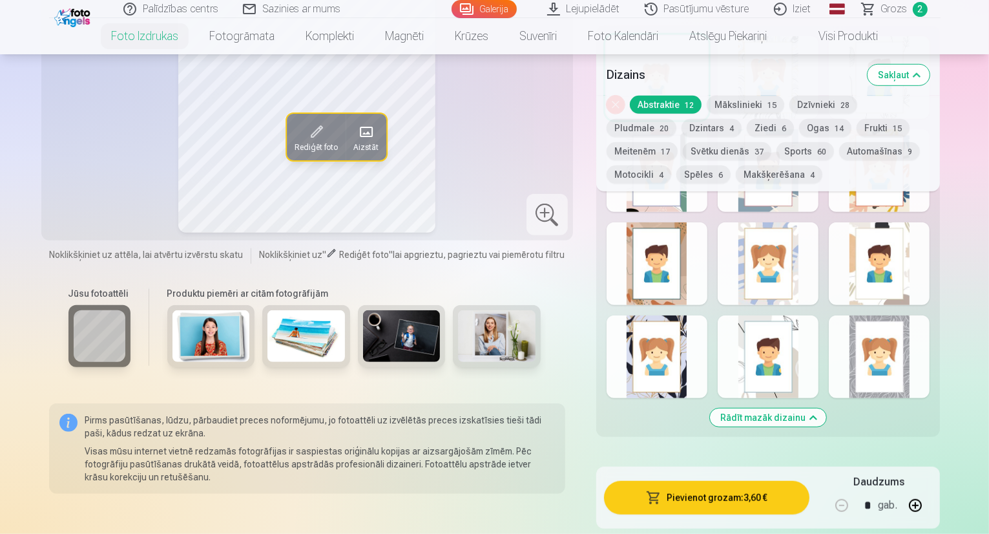
click at [680, 315] on div at bounding box center [657, 356] width 101 height 83
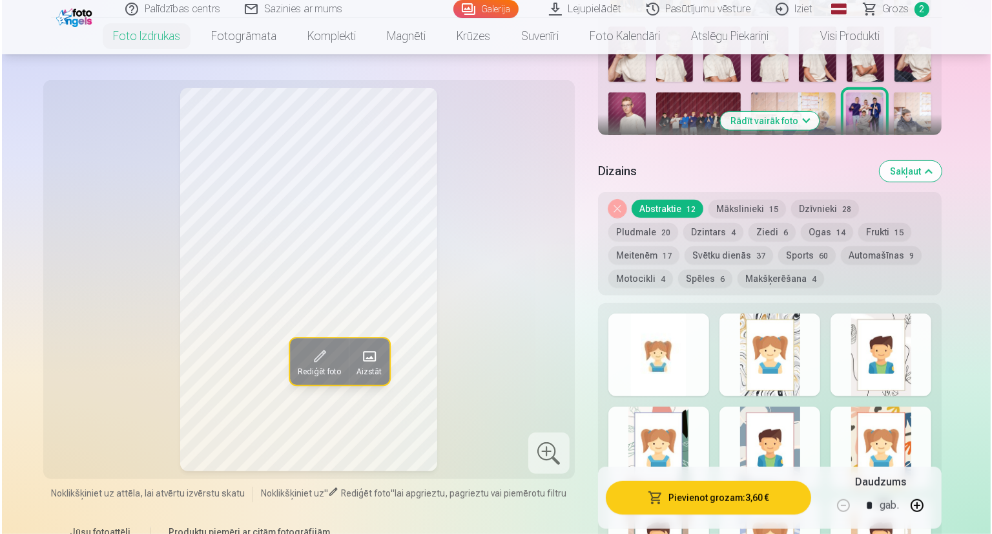
scroll to position [581, 0]
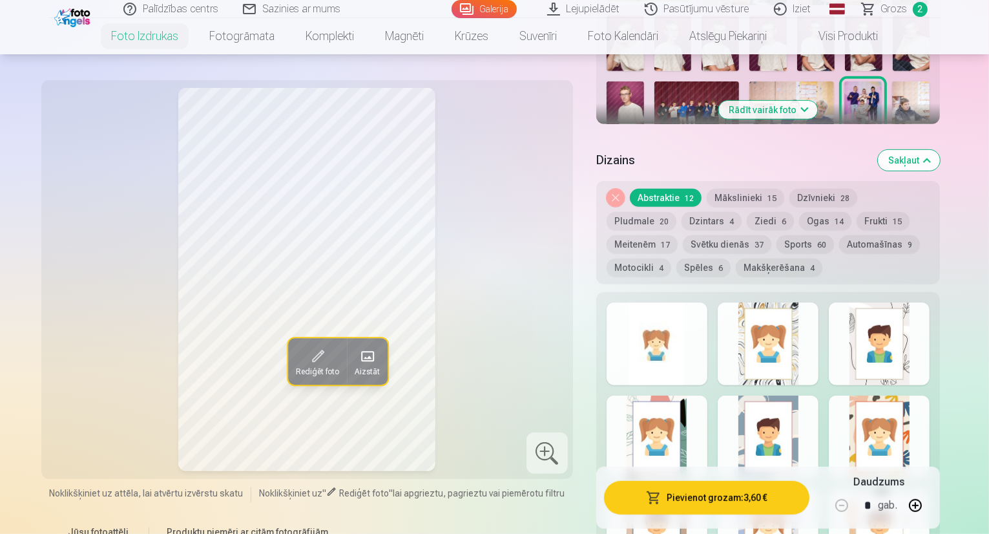
click at [734, 494] on button "Pievienot grozam : 3,60 €" at bounding box center [707, 498] width 206 height 34
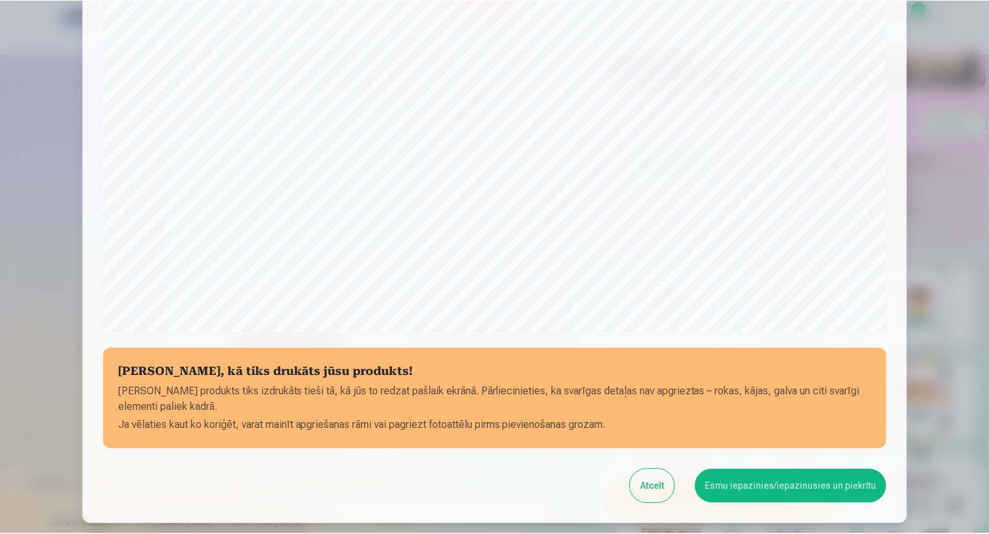
scroll to position [397, 0]
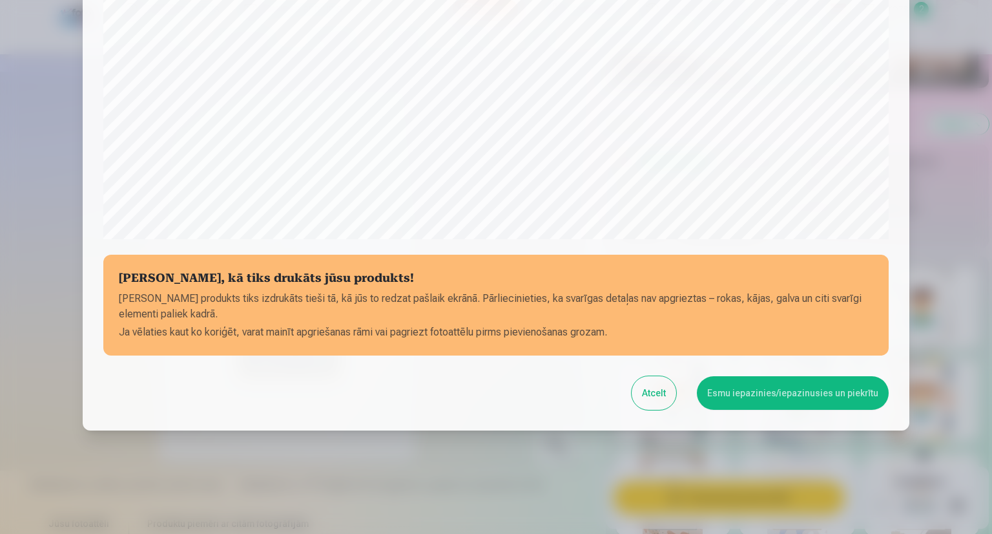
click at [749, 383] on button "Esmu iepazinies/iepazinusies un piekrītu" at bounding box center [793, 393] width 192 height 34
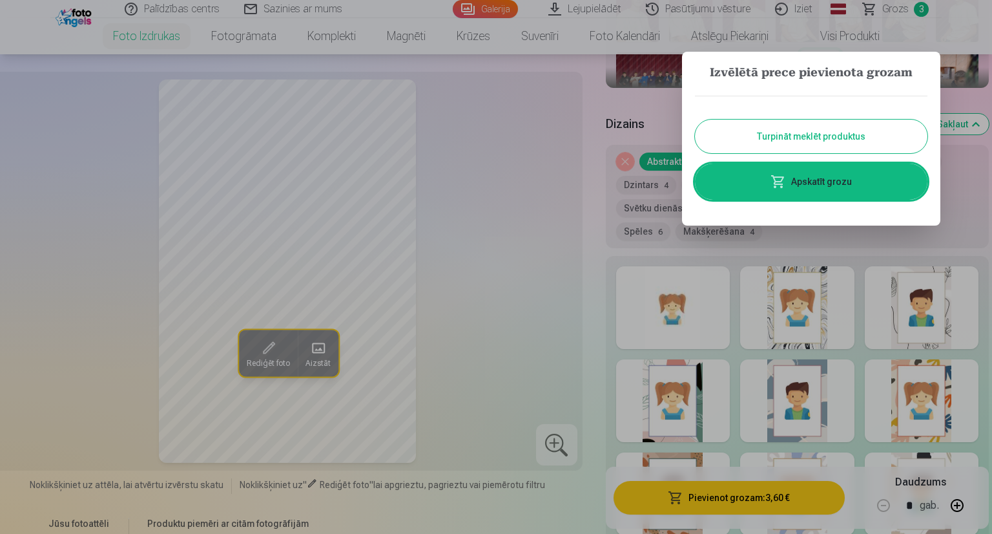
click at [581, 171] on div at bounding box center [496, 267] width 992 height 534
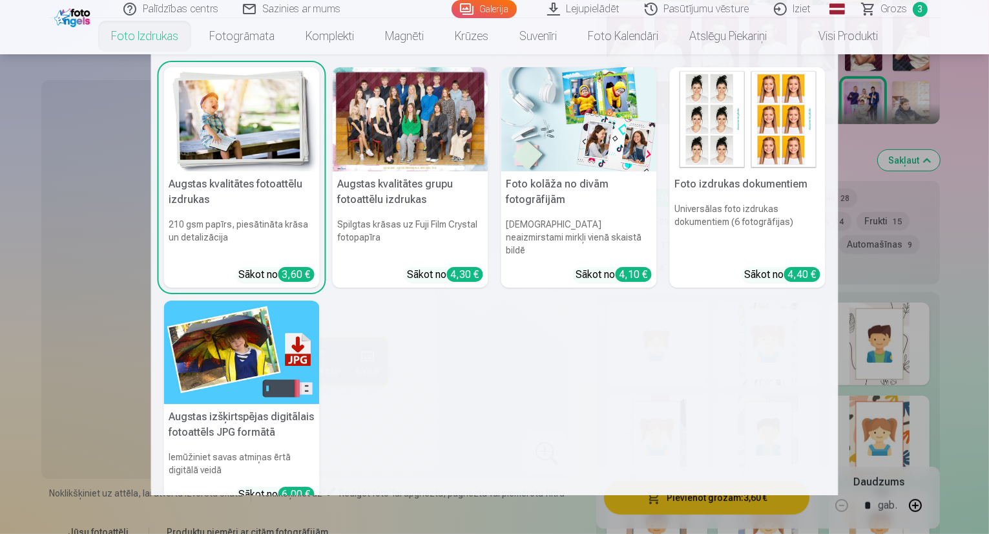
click at [413, 129] on div at bounding box center [411, 119] width 156 height 104
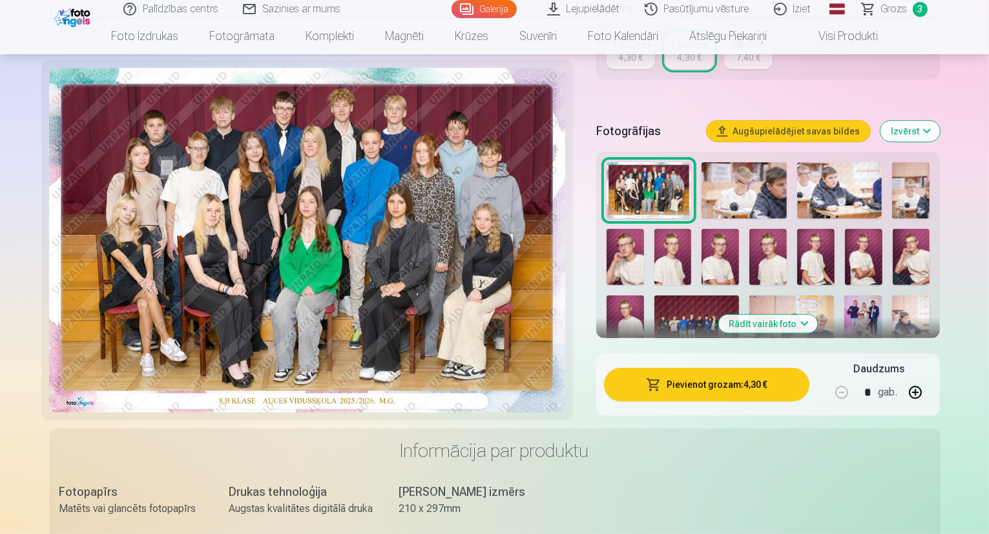
scroll to position [388, 0]
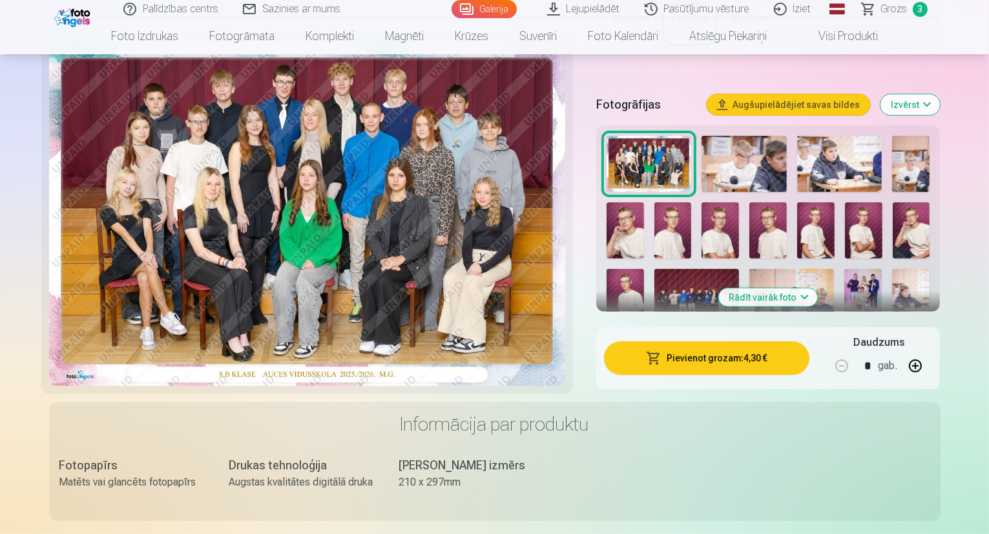
click at [808, 288] on button "Rādīt vairāk foto" at bounding box center [768, 297] width 99 height 18
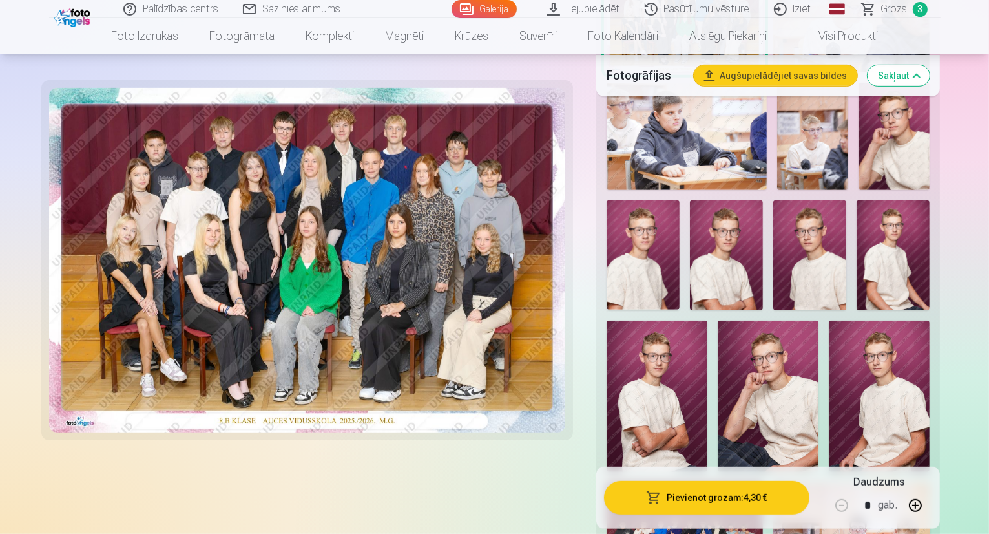
scroll to position [581, 0]
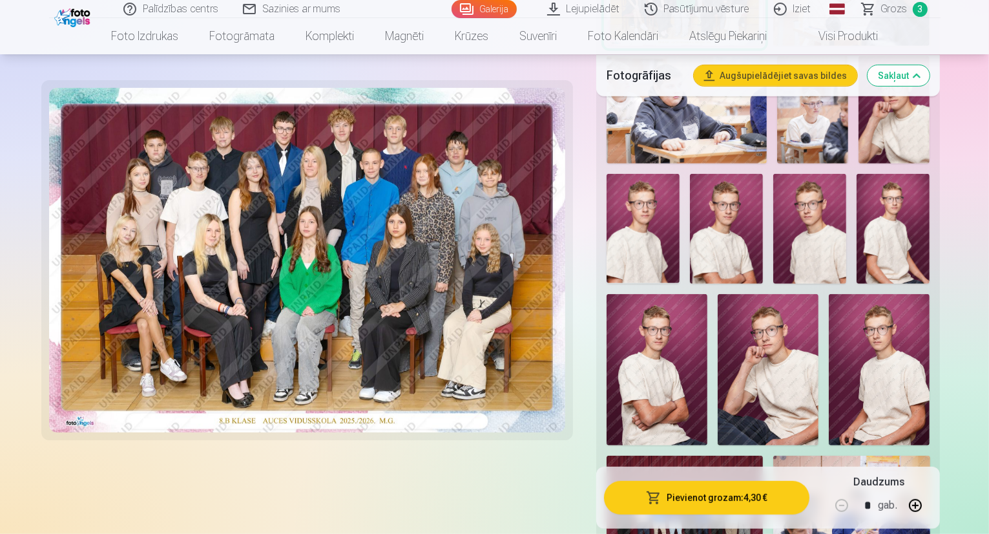
click at [762, 455] on img at bounding box center [685, 507] width 156 height 105
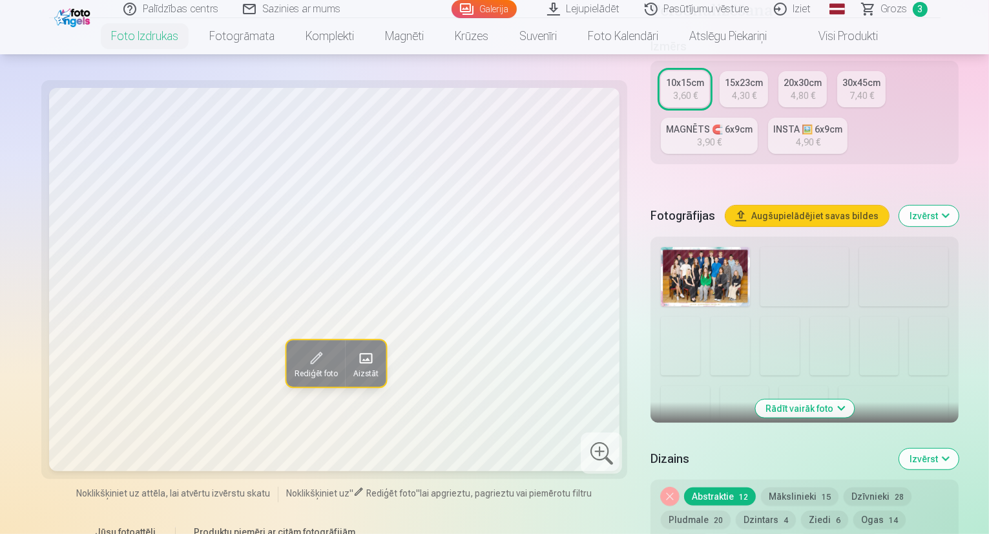
scroll to position [323, 0]
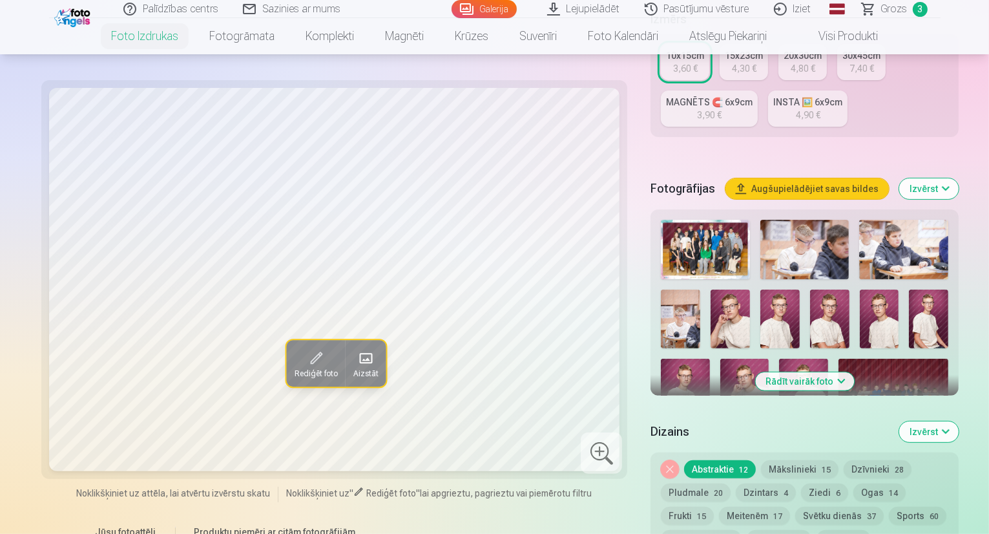
click at [783, 372] on button "Rādīt vairāk foto" at bounding box center [804, 381] width 99 height 18
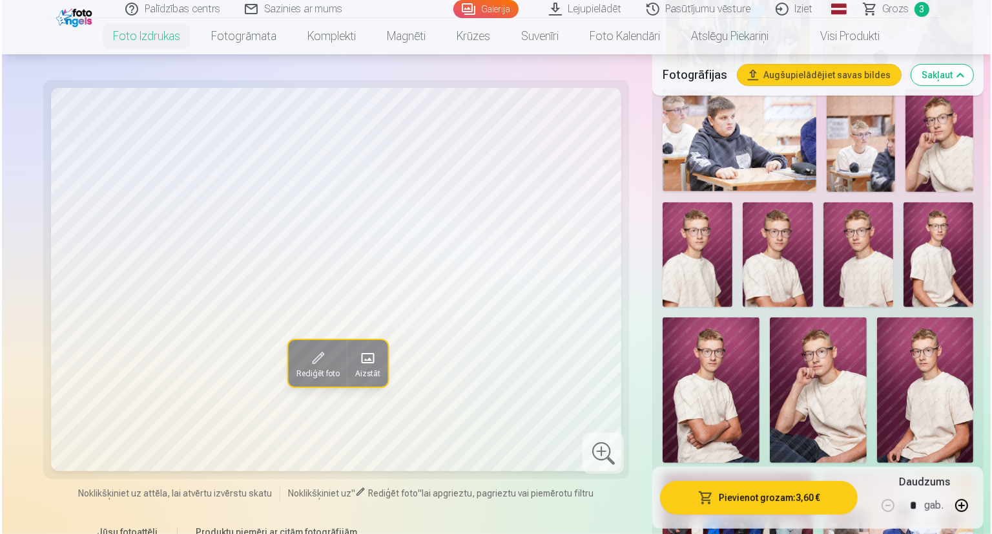
scroll to position [581, 0]
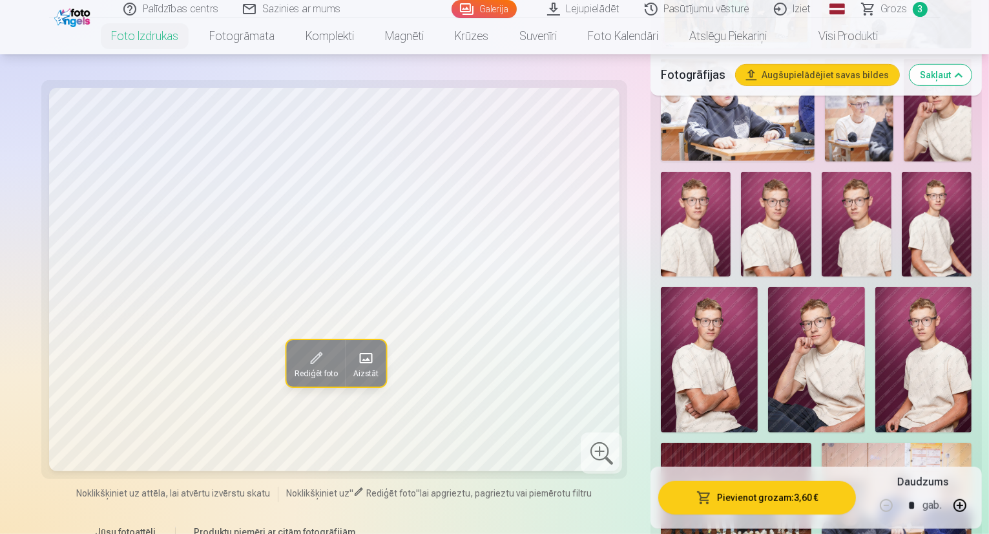
click at [738, 442] on img at bounding box center [736, 492] width 151 height 100
click at [736, 497] on button "Pievienot grozam : 3,60 €" at bounding box center [757, 498] width 198 height 34
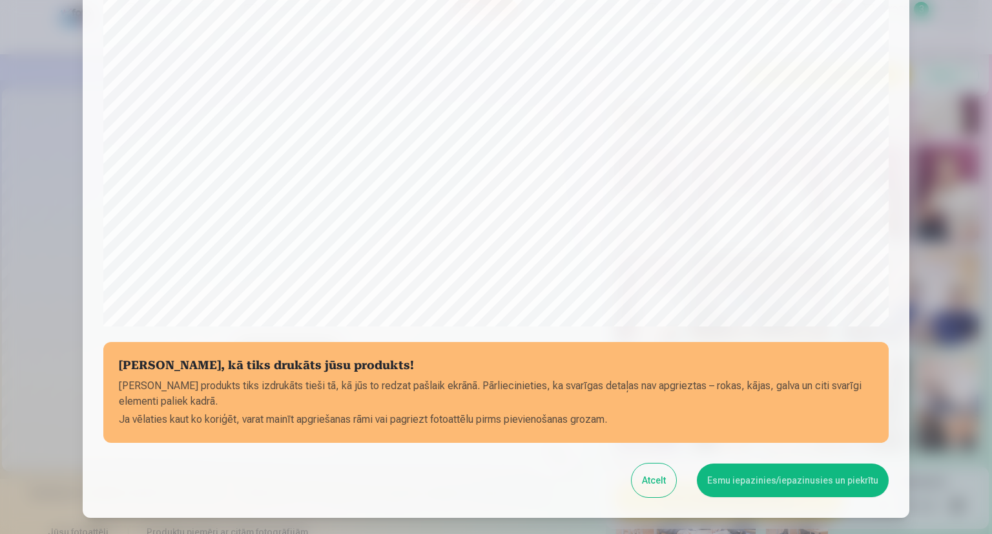
scroll to position [332, 0]
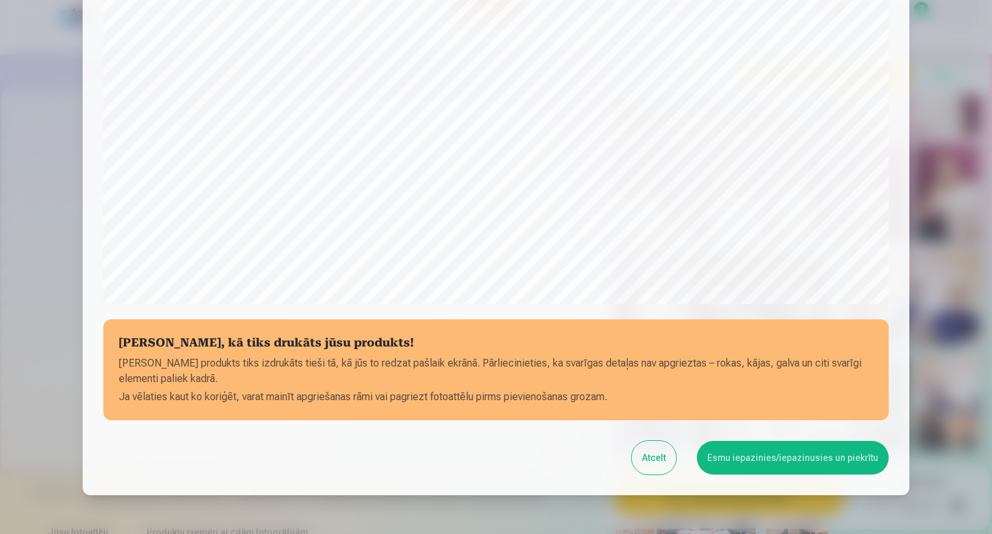
click at [793, 450] on button "Esmu iepazinies/iepazinusies un piekrītu" at bounding box center [793, 458] width 192 height 34
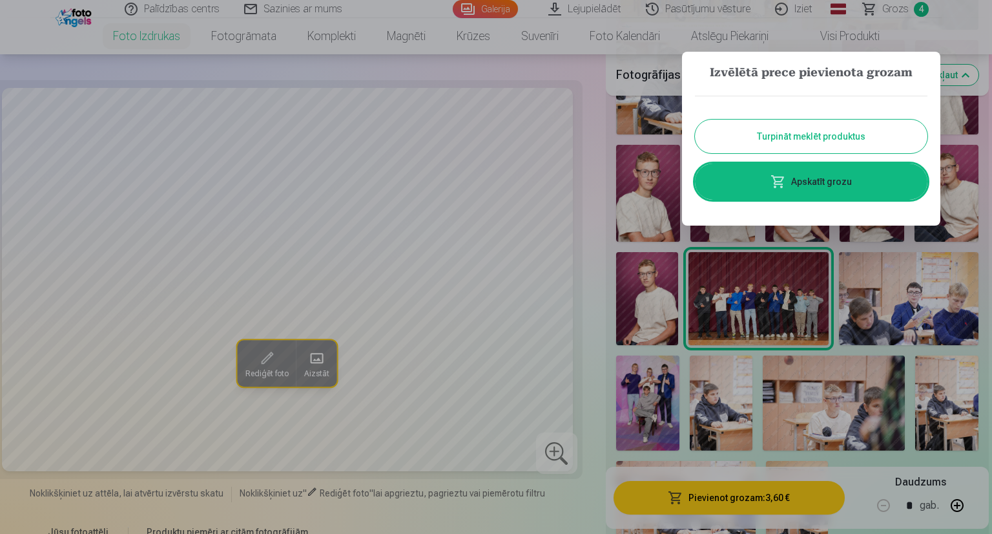
click at [843, 176] on link "Apskatīt grozu" at bounding box center [811, 181] width 233 height 36
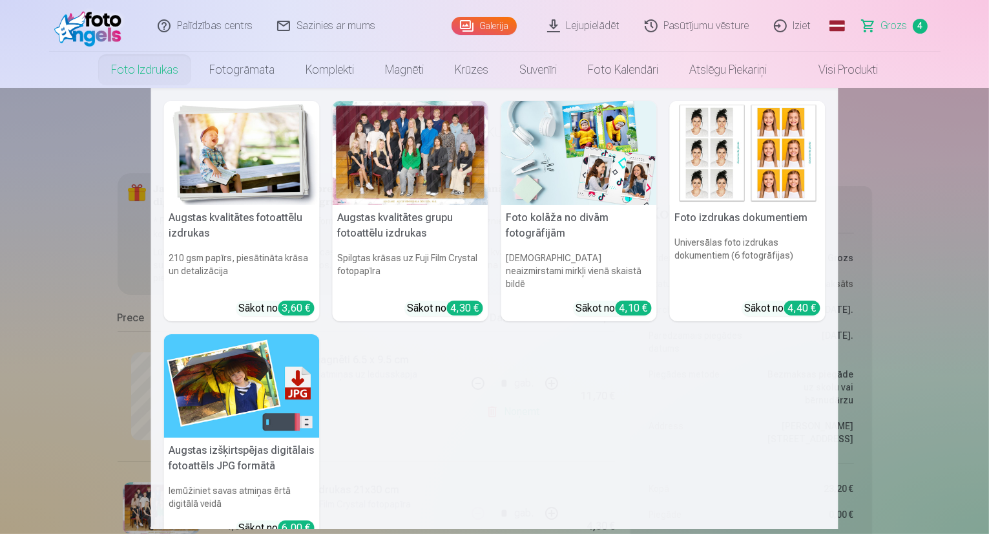
click at [546, 163] on img at bounding box center [579, 153] width 156 height 104
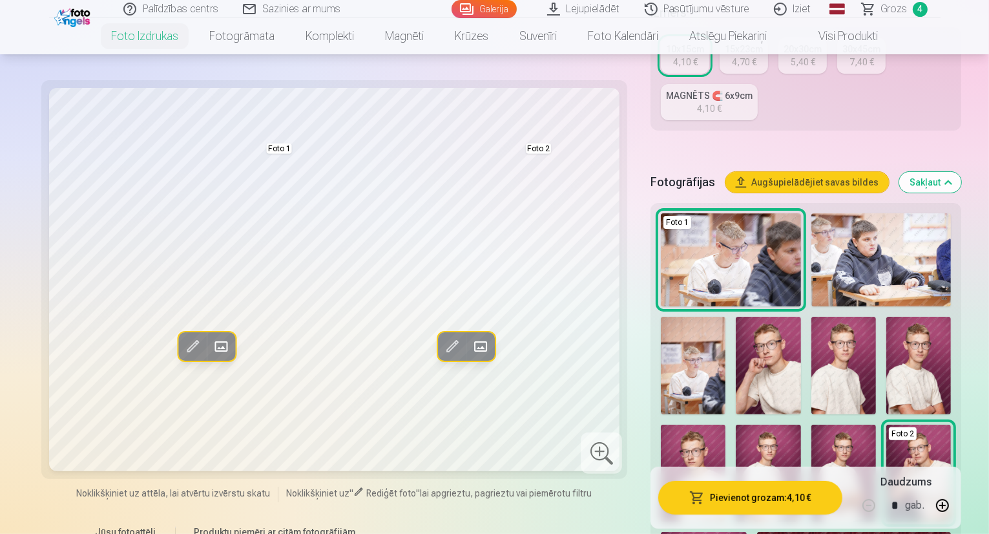
scroll to position [311, 0]
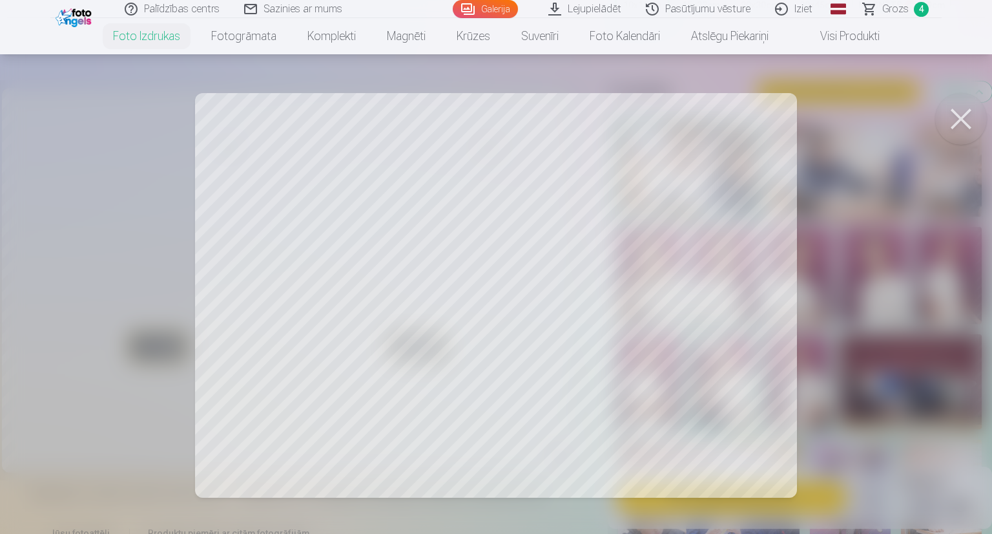
click at [945, 120] on button at bounding box center [961, 119] width 52 height 52
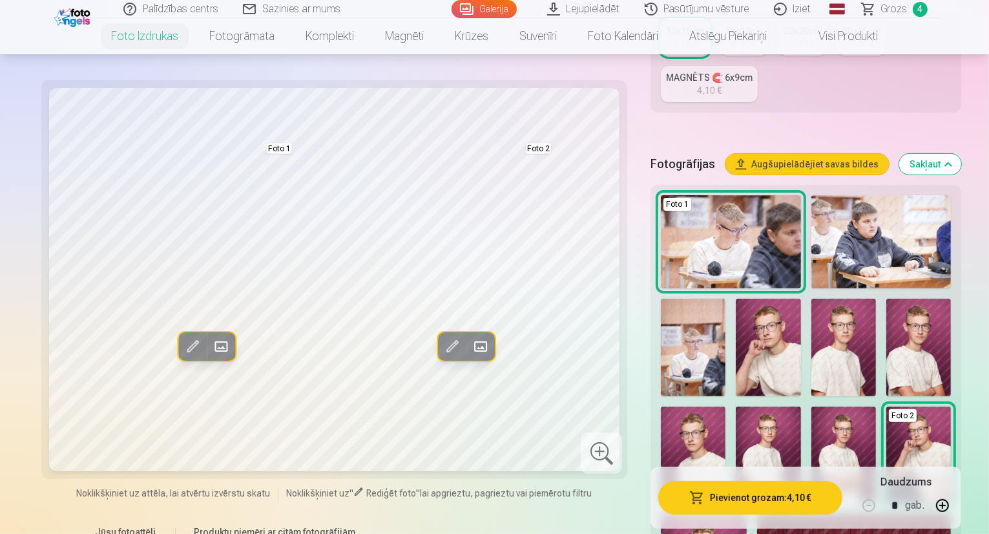
click at [736, 298] on img at bounding box center [768, 346] width 65 height 97
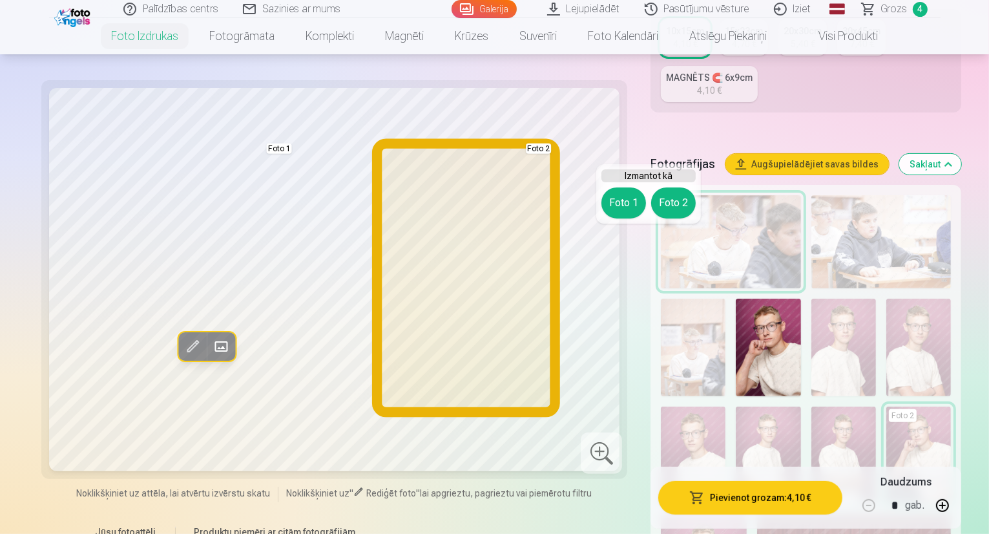
click at [673, 202] on button "Foto 2" at bounding box center [673, 202] width 45 height 31
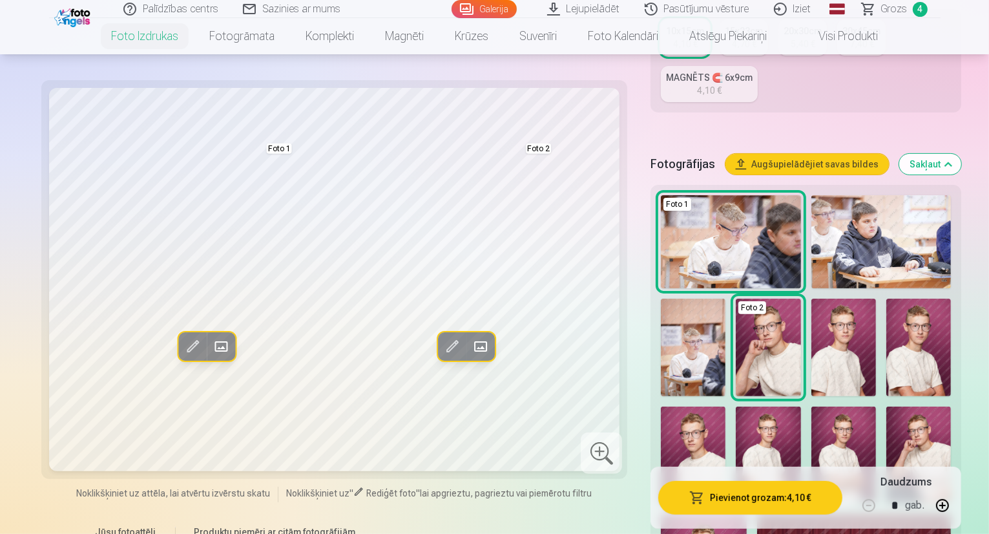
click at [811, 298] on img at bounding box center [843, 346] width 65 height 97
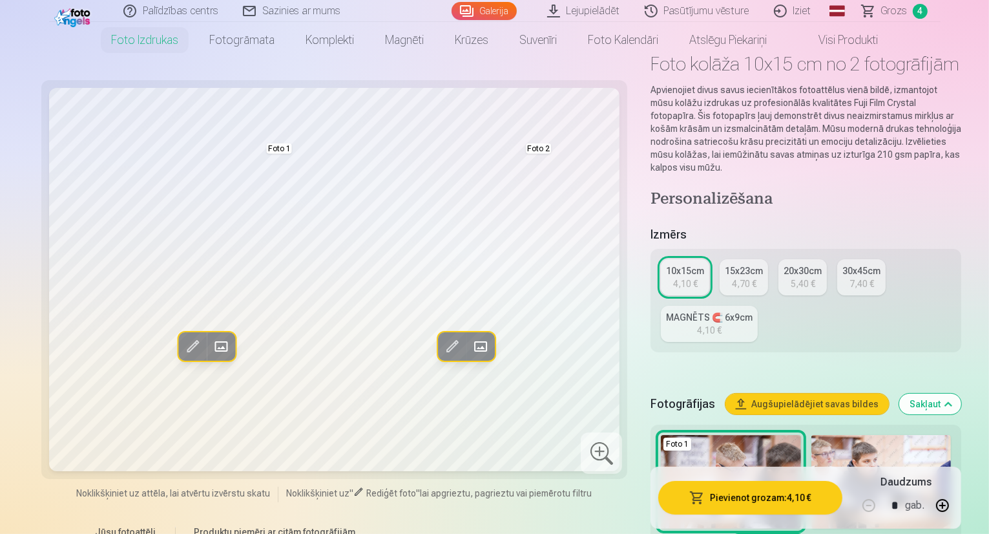
scroll to position [0, 0]
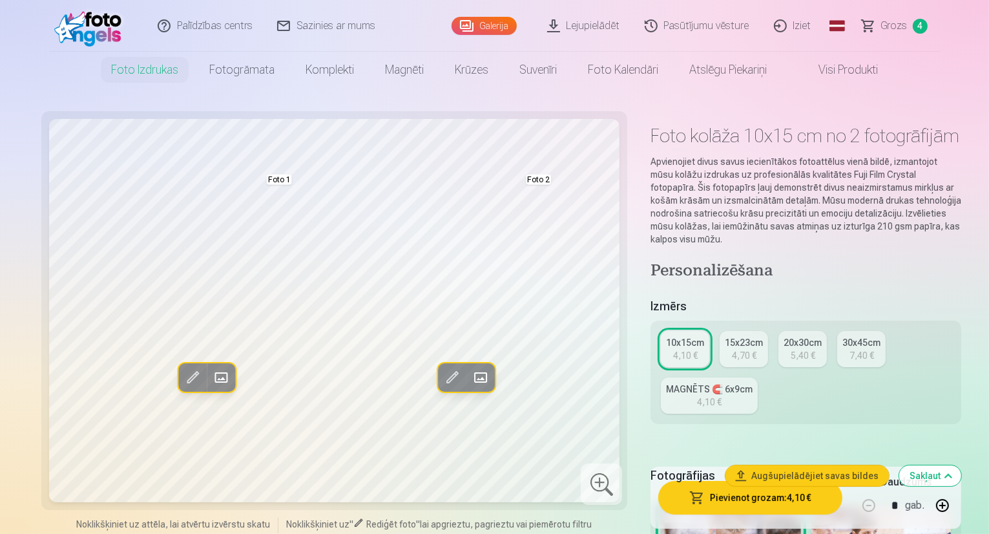
click at [886, 29] on span "Grozs" at bounding box center [894, 26] width 26 height 16
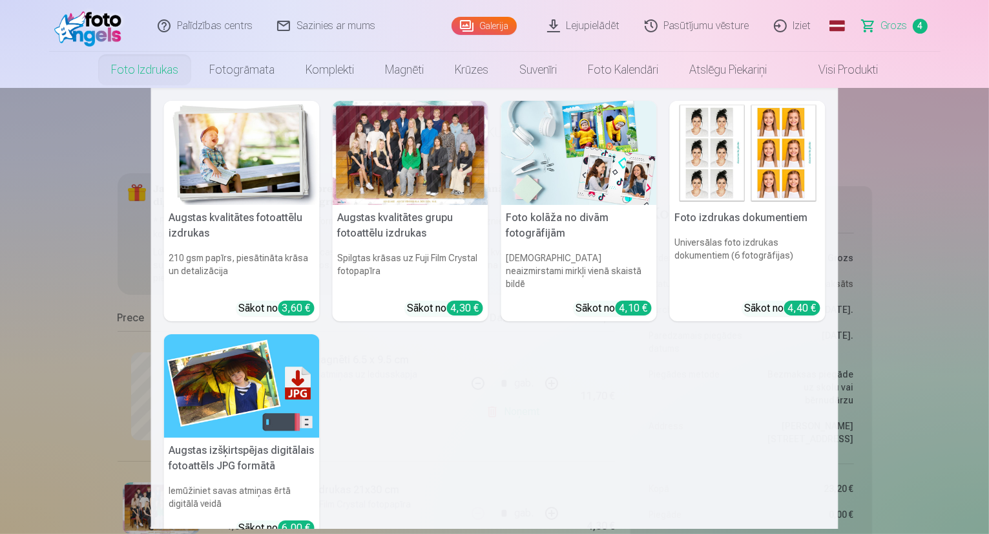
click at [751, 158] on img at bounding box center [748, 153] width 156 height 104
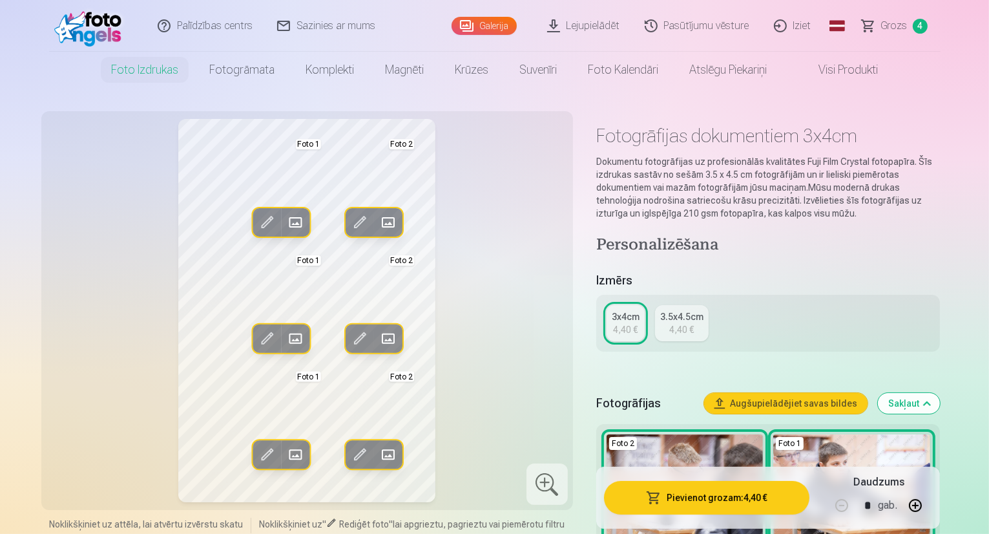
click at [689, 332] on div "4,40 €" at bounding box center [681, 329] width 25 height 13
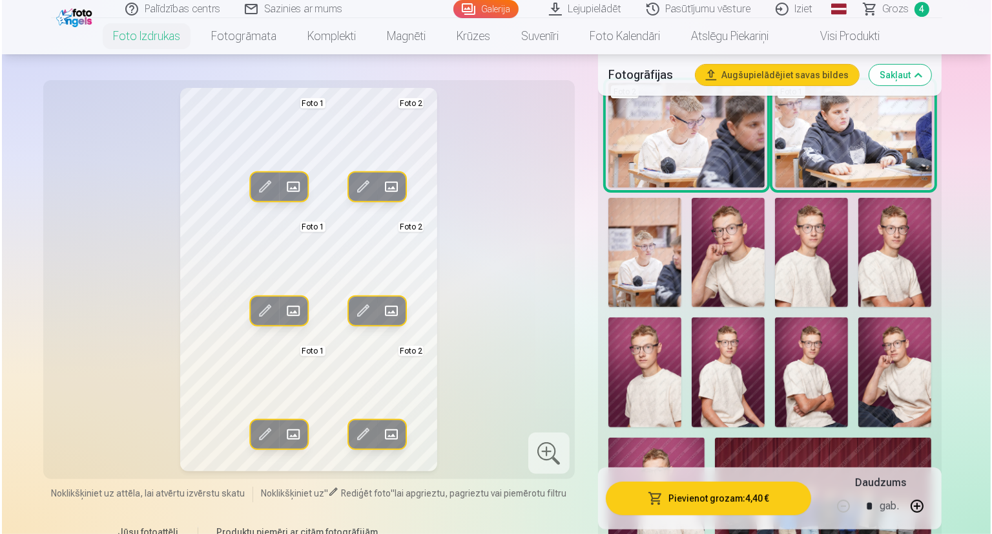
scroll to position [380, 0]
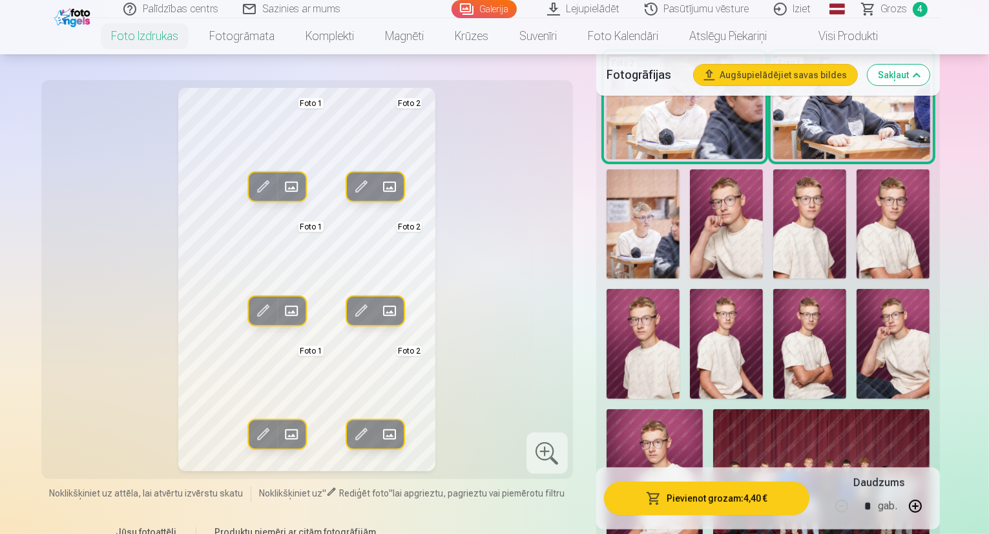
click at [690, 200] on img at bounding box center [726, 224] width 73 height 110
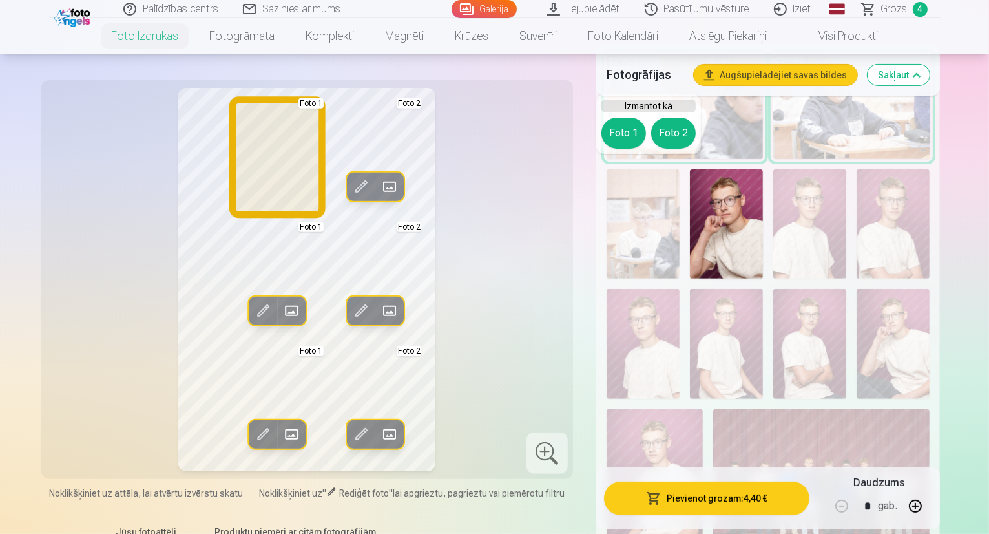
click at [630, 139] on button "Foto 1" at bounding box center [623, 133] width 45 height 31
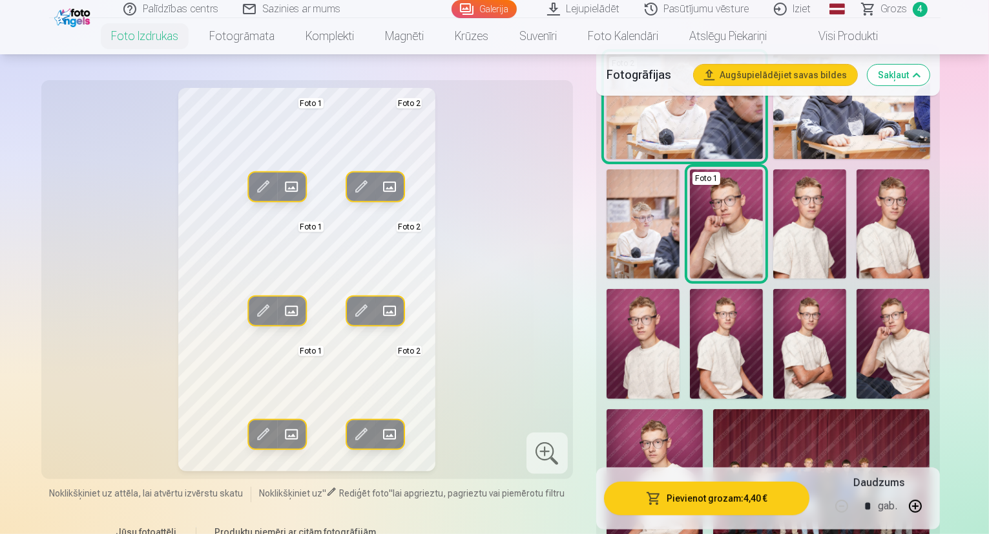
click at [773, 182] on img at bounding box center [809, 224] width 73 height 110
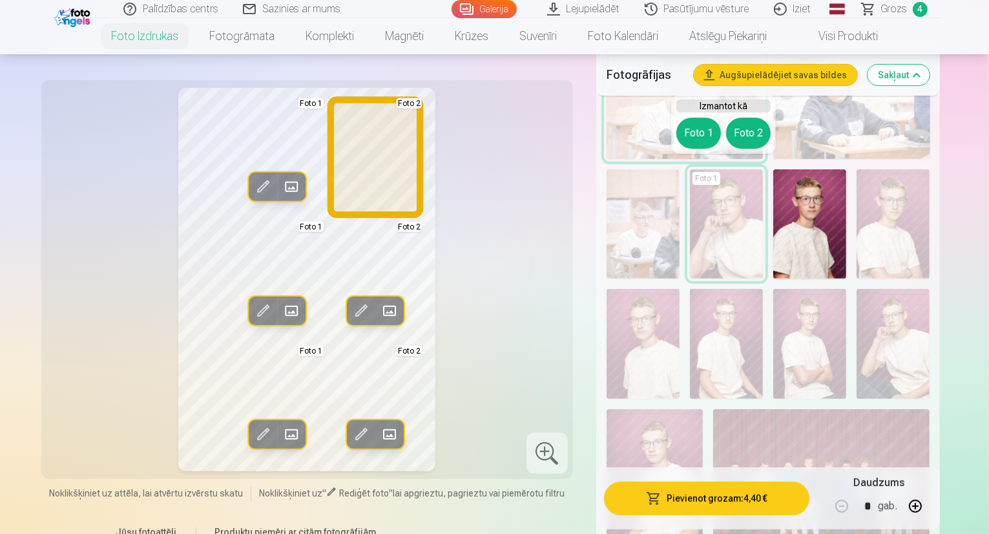
click at [735, 132] on button "Foto 2" at bounding box center [748, 133] width 45 height 31
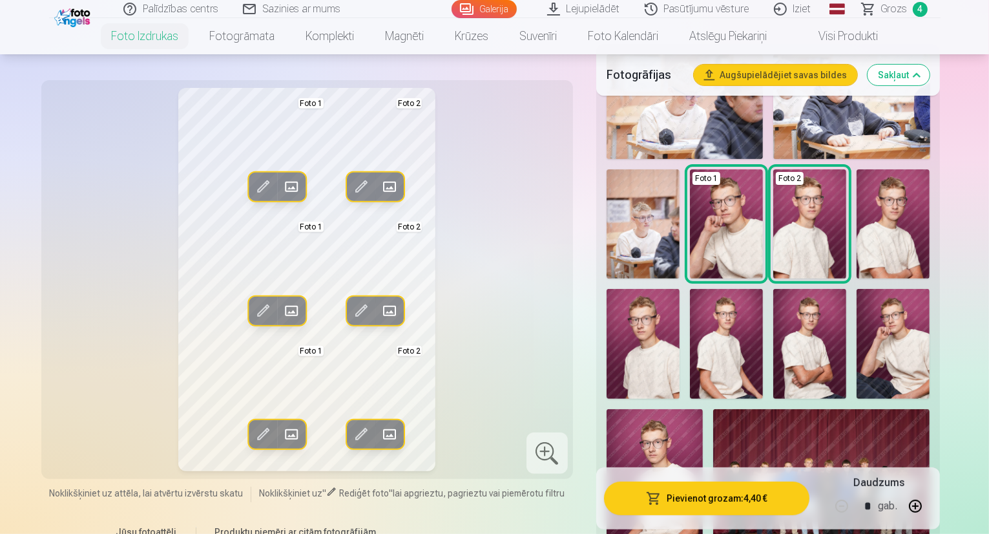
click at [810, 492] on button "Pievienot grozam : 4,40 €" at bounding box center [707, 498] width 206 height 34
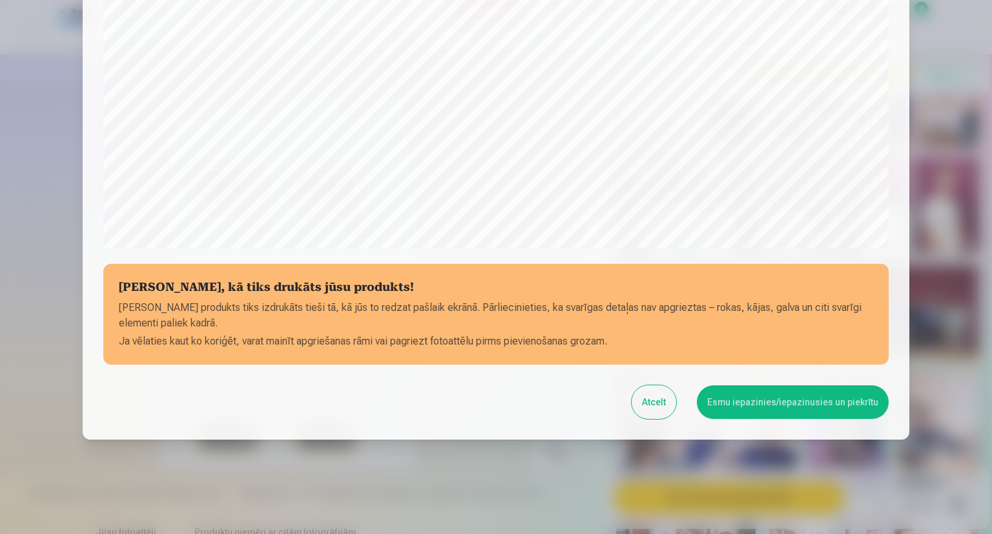
scroll to position [397, 0]
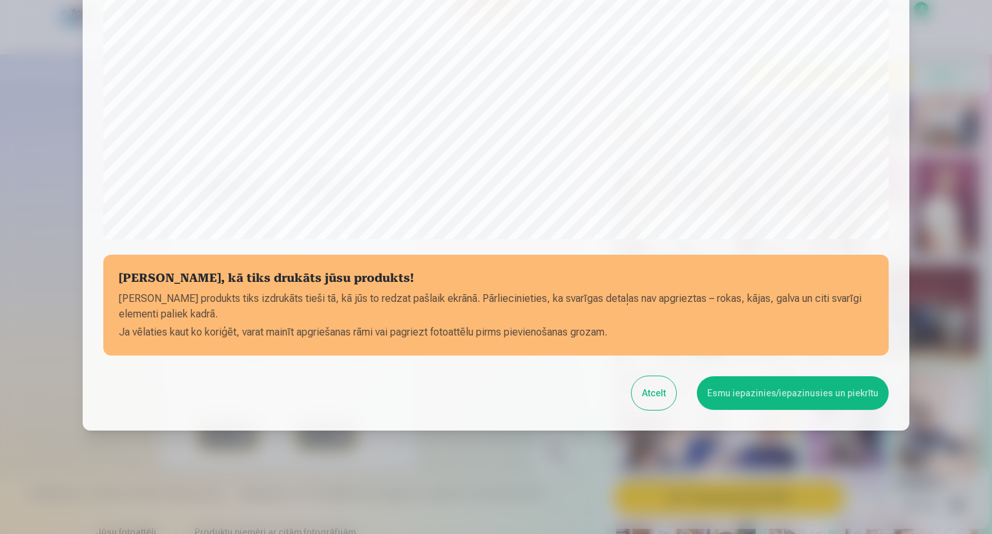
click at [776, 404] on button "Esmu iepazinies/iepazinusies un piekrītu" at bounding box center [793, 393] width 192 height 34
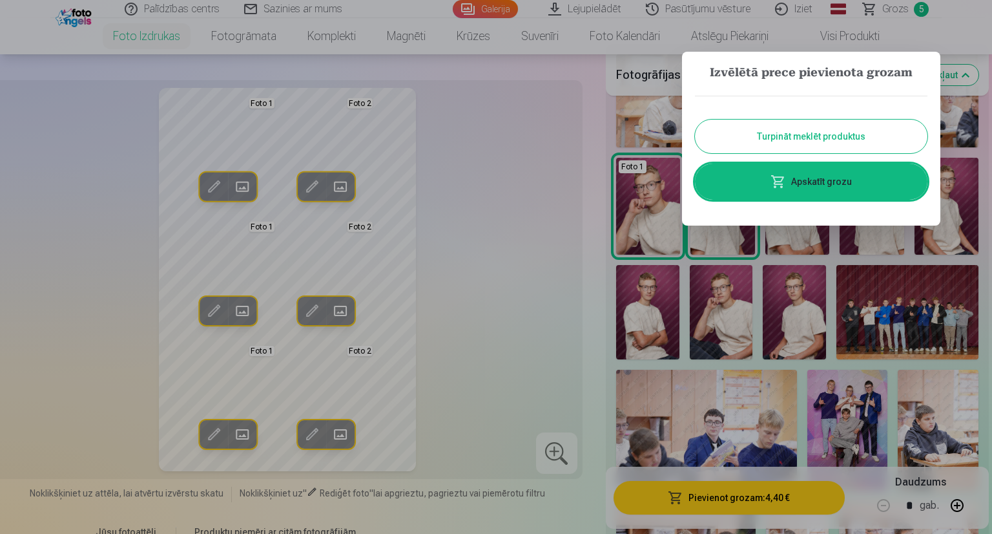
click at [813, 181] on link "Apskatīt grozu" at bounding box center [811, 181] width 233 height 36
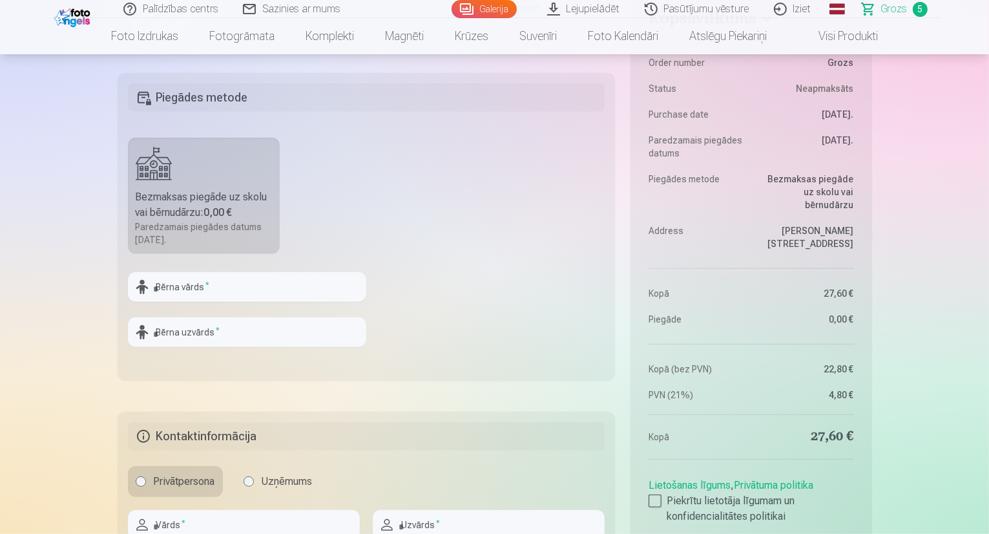
scroll to position [1013, 0]
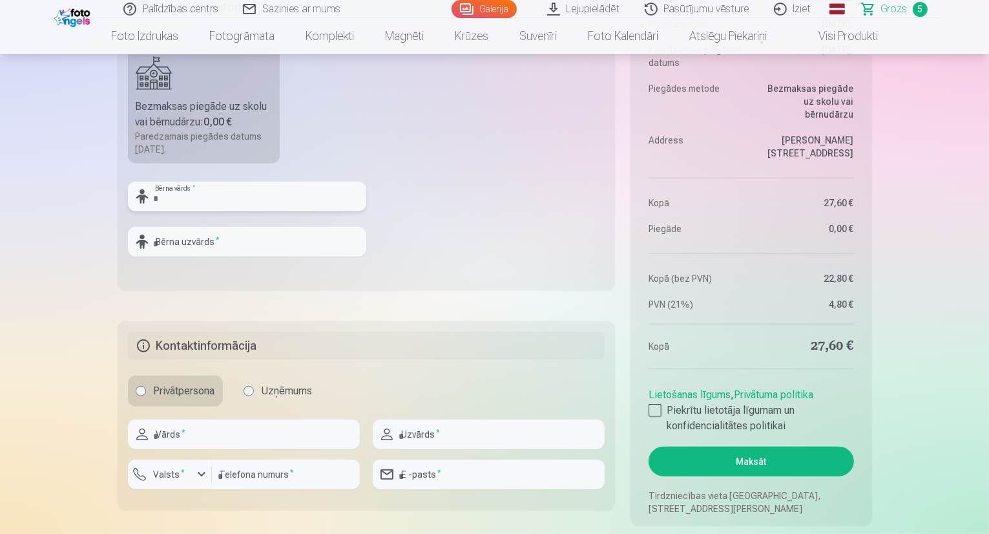
click at [358, 204] on input "text" at bounding box center [247, 197] width 238 height 30
type input "*******"
click at [328, 236] on input "text" at bounding box center [247, 242] width 238 height 30
type input "*"
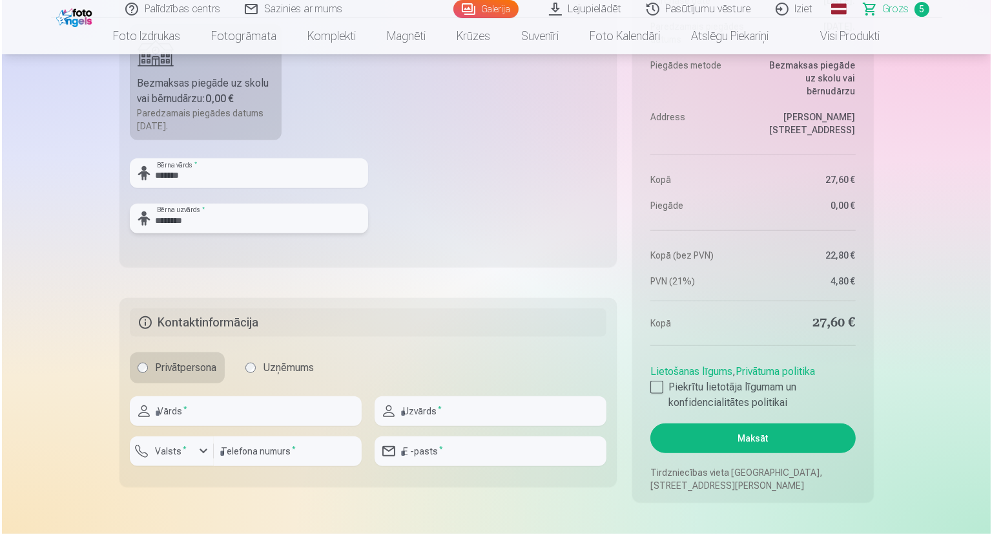
scroll to position [1052, 0]
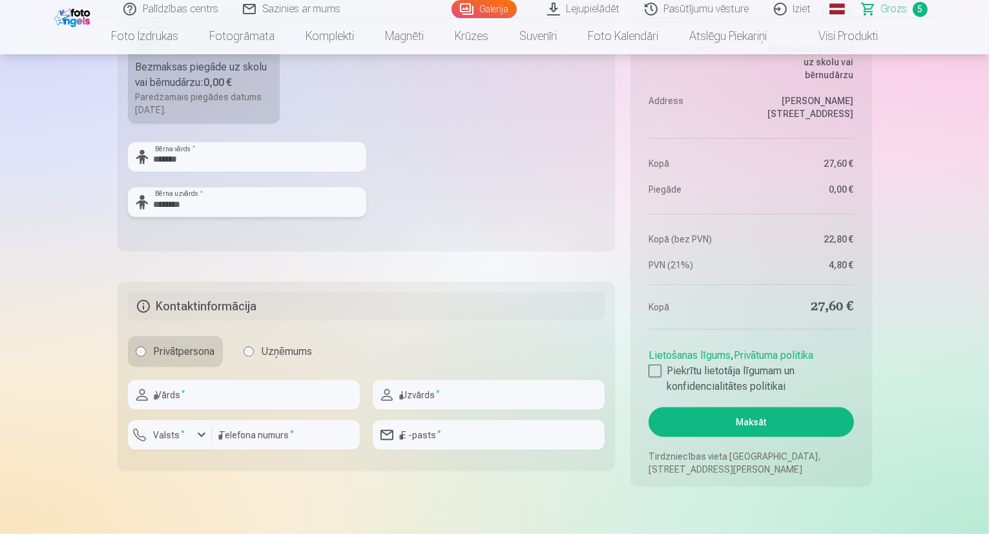
type input "********"
click at [230, 391] on input "text" at bounding box center [244, 395] width 232 height 30
type input "****"
click at [440, 401] on input "text" at bounding box center [489, 395] width 232 height 30
type input "*********"
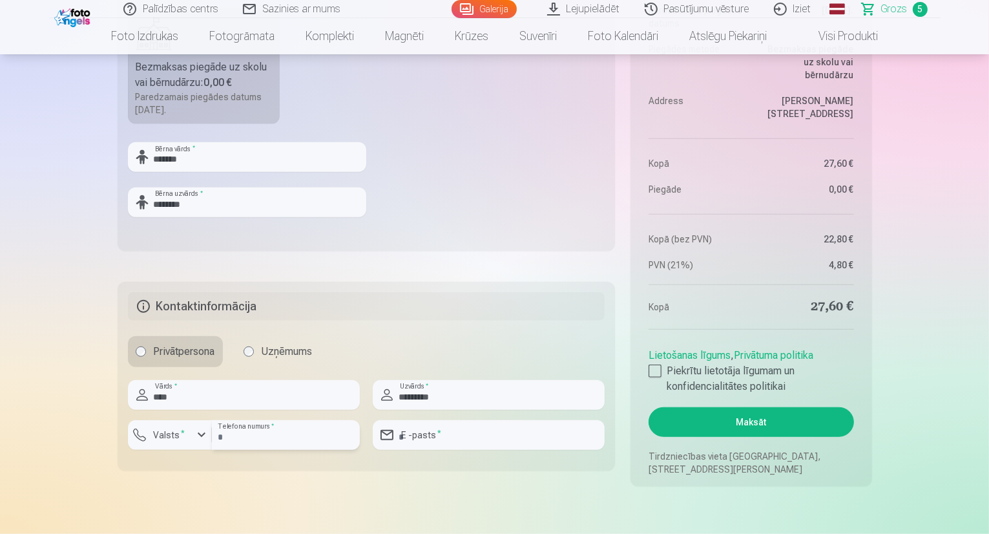
click at [288, 441] on input "number" at bounding box center [286, 435] width 148 height 30
type input "********"
click at [421, 434] on input "email" at bounding box center [489, 435] width 232 height 30
type input "**********"
click at [653, 368] on div at bounding box center [655, 370] width 13 height 13
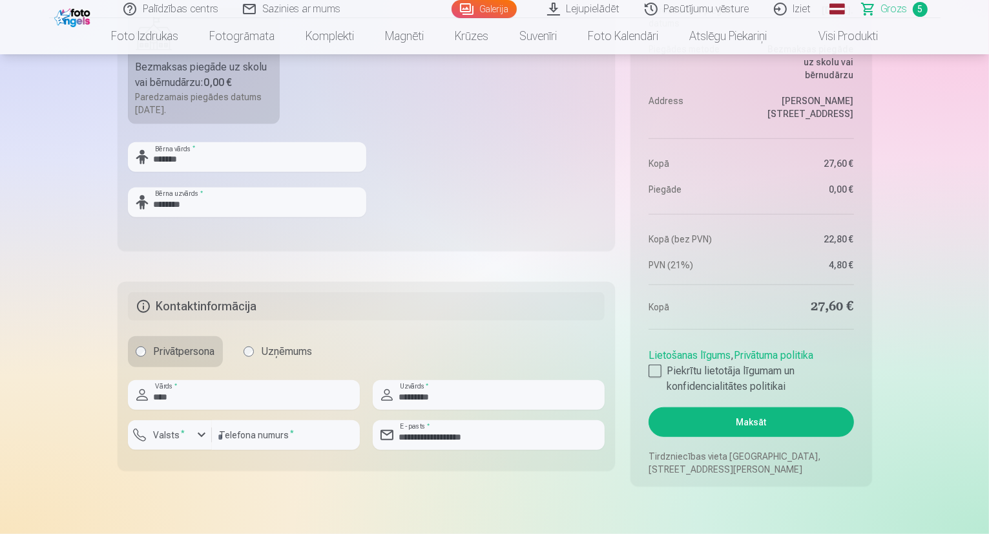
click at [747, 412] on button "Maksāt" at bounding box center [751, 422] width 205 height 30
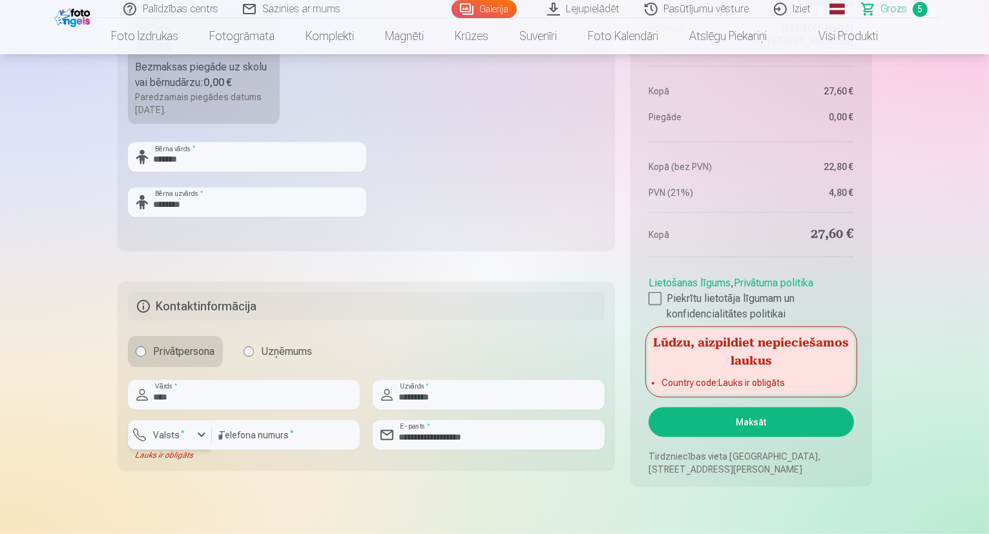
click at [200, 435] on div "button" at bounding box center [202, 435] width 16 height 16
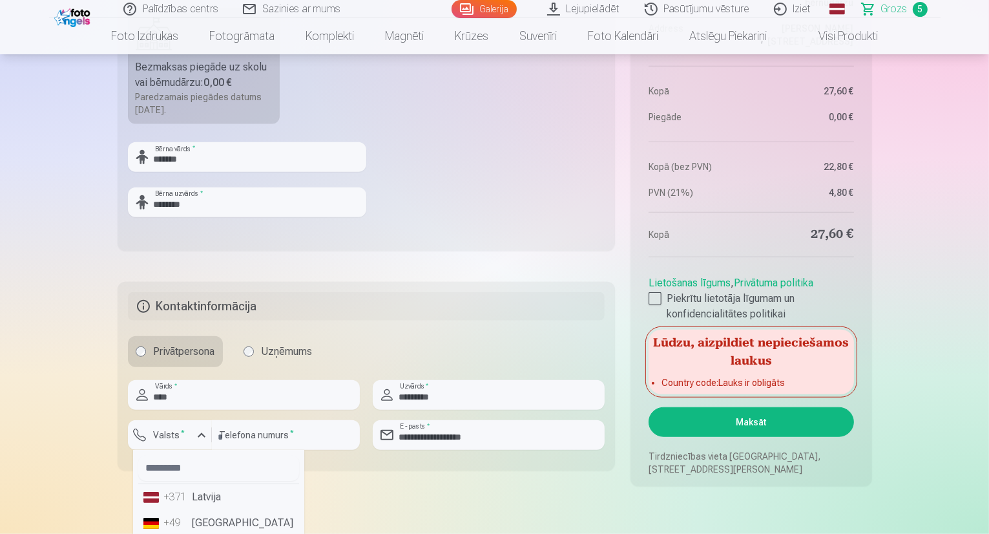
click at [200, 493] on li "+371 Latvija" at bounding box center [218, 497] width 161 height 26
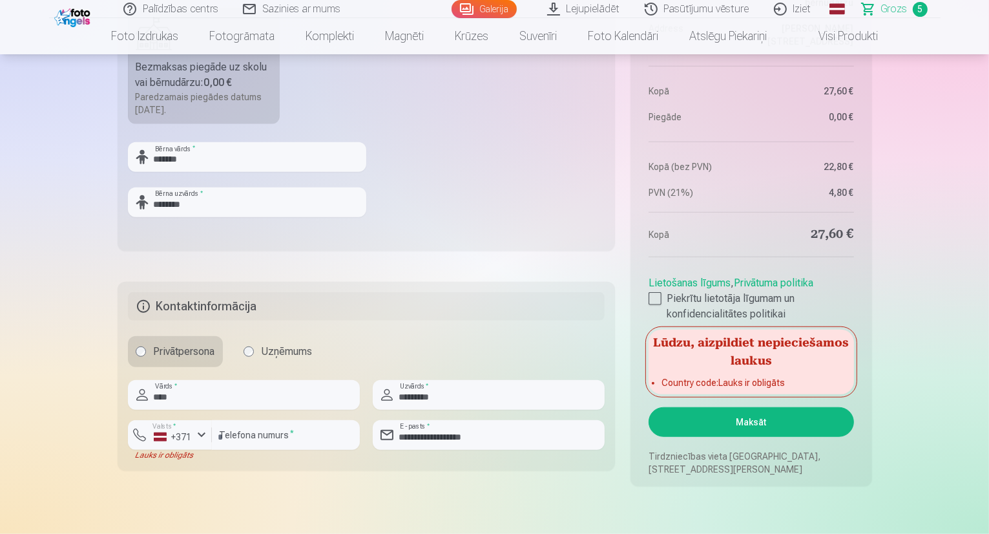
click at [692, 411] on button "Maksāt" at bounding box center [751, 422] width 205 height 30
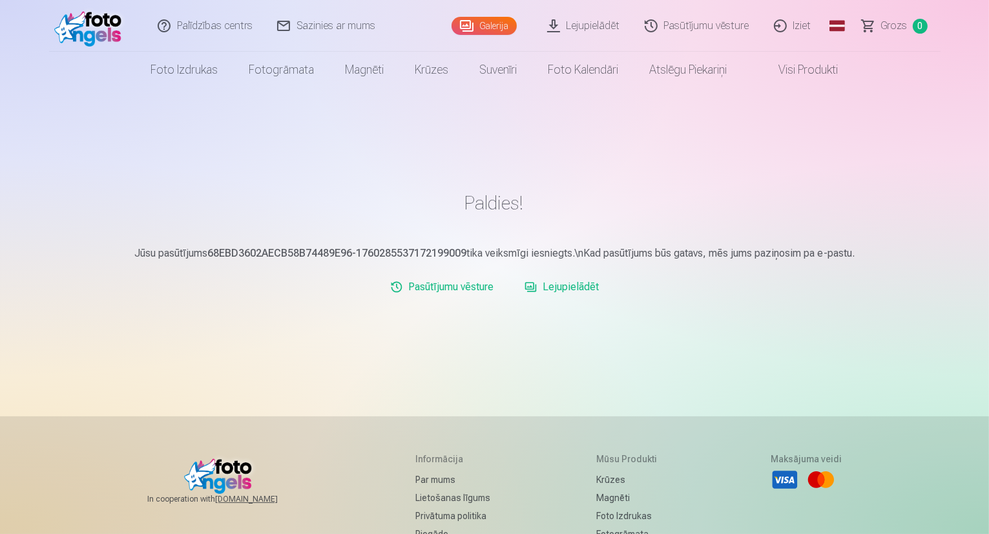
click at [791, 26] on link "Iziet" at bounding box center [793, 26] width 62 height 52
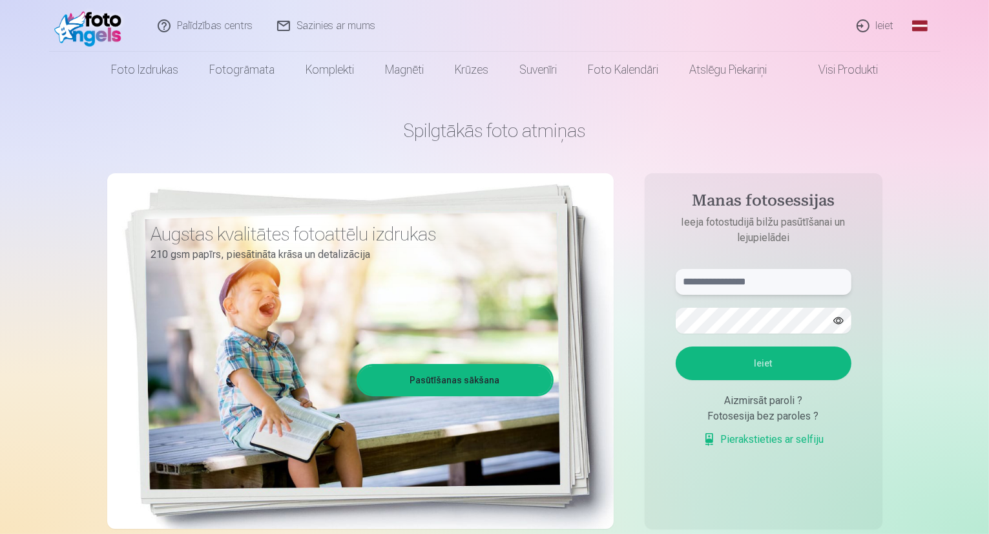
click at [757, 282] on input "text" at bounding box center [764, 282] width 176 height 26
type input "**********"
click at [834, 317] on button "button" at bounding box center [838, 320] width 25 height 25
click at [767, 359] on button "Ieiet" at bounding box center [764, 363] width 176 height 34
click at [739, 356] on button "Ieiet" at bounding box center [764, 363] width 176 height 34
